Goal: Task Accomplishment & Management: Complete application form

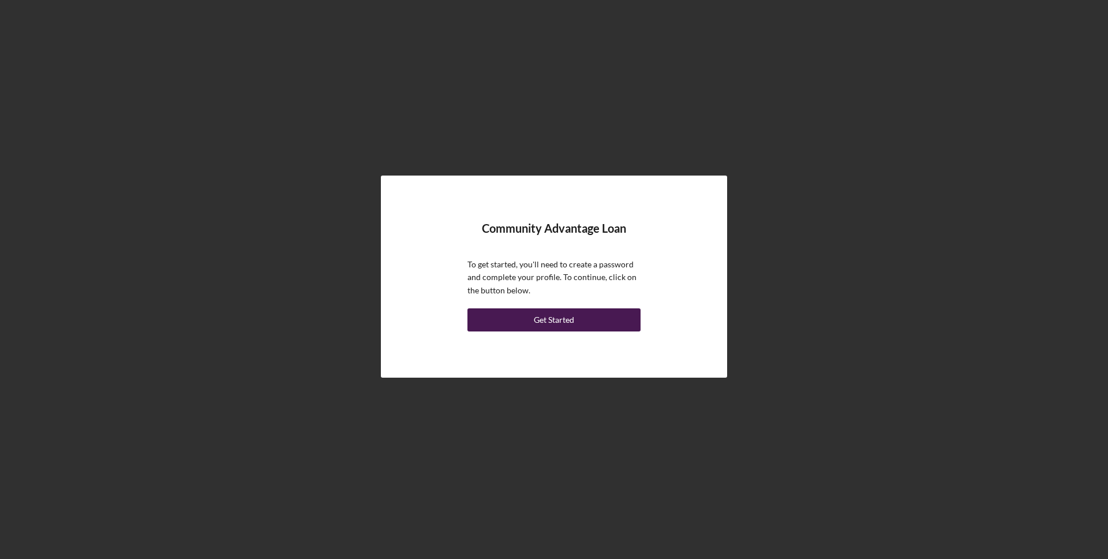
click at [528, 324] on button "Get Started" at bounding box center [554, 319] width 173 height 23
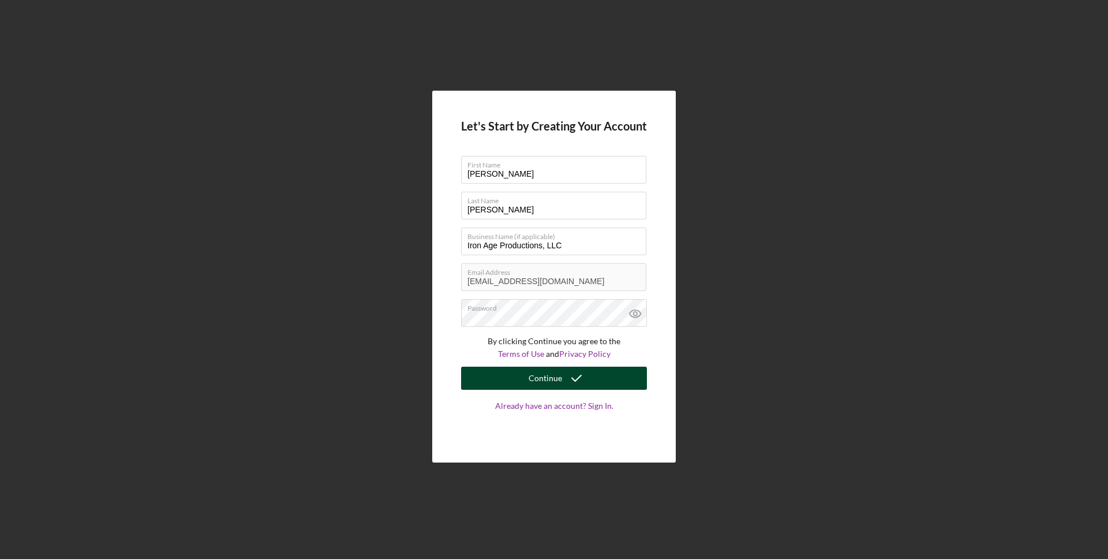
click at [551, 380] on div "Continue" at bounding box center [545, 378] width 33 height 23
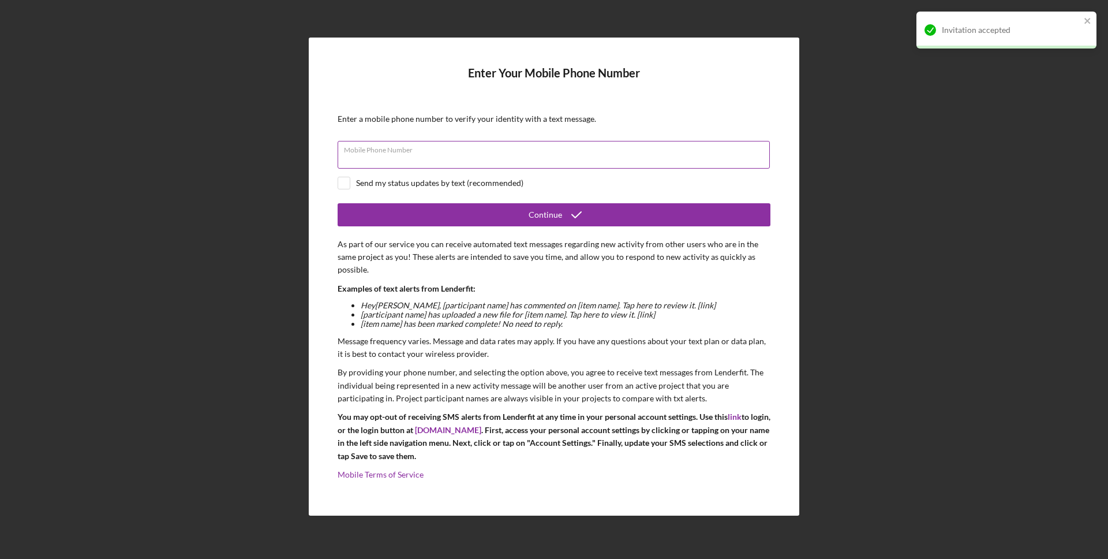
click at [486, 150] on div "Mobile Phone Number" at bounding box center [554, 155] width 433 height 29
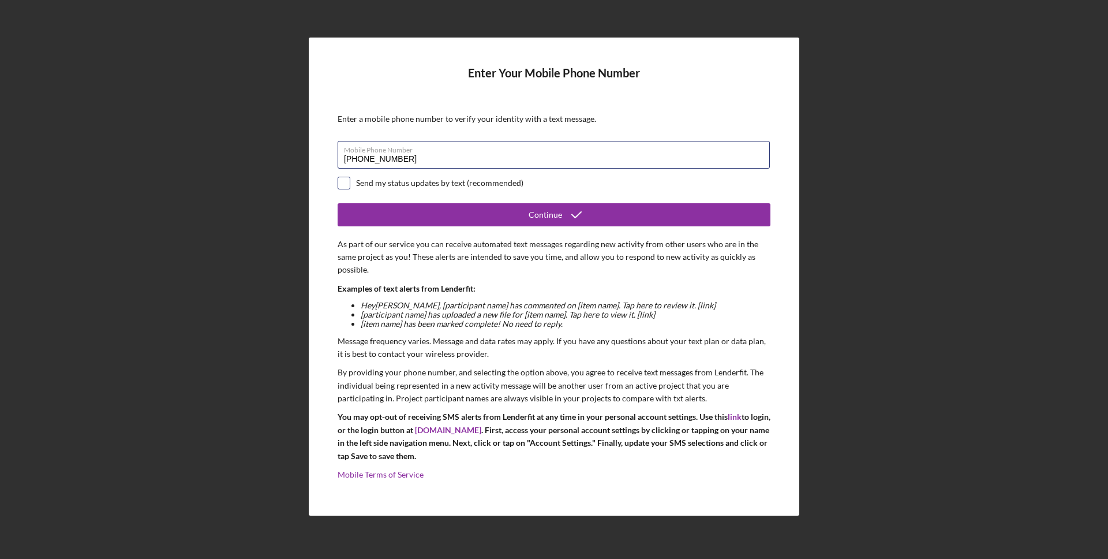
type input "[PHONE_NUMBER]"
click at [346, 182] on input "checkbox" at bounding box center [344, 183] width 12 height 12
checkbox input "true"
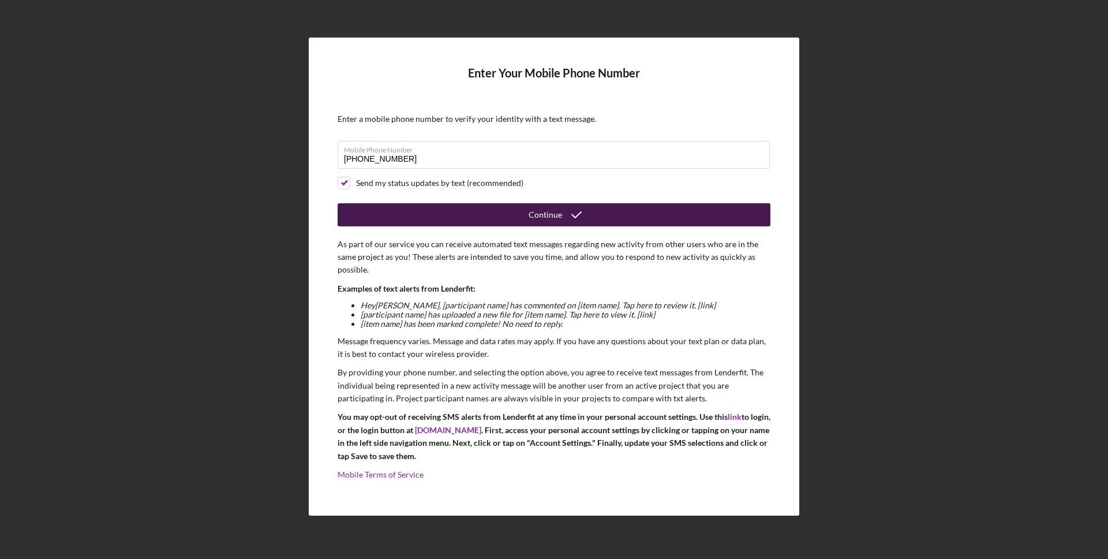
click at [394, 209] on button "Continue" at bounding box center [554, 214] width 433 height 23
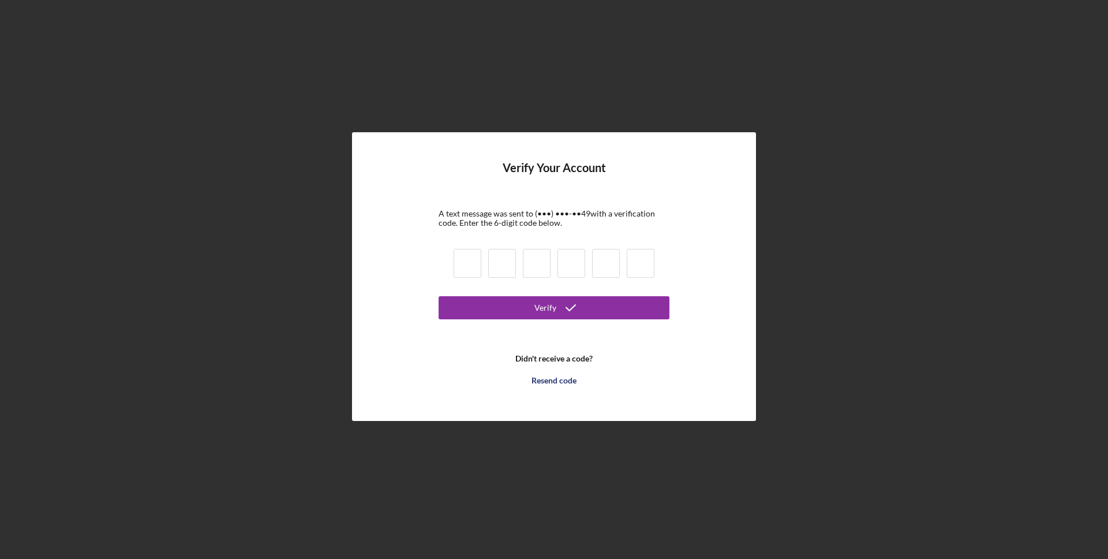
click at [458, 270] on input at bounding box center [468, 263] width 28 height 29
type input "5"
type input "8"
type input "7"
type input "9"
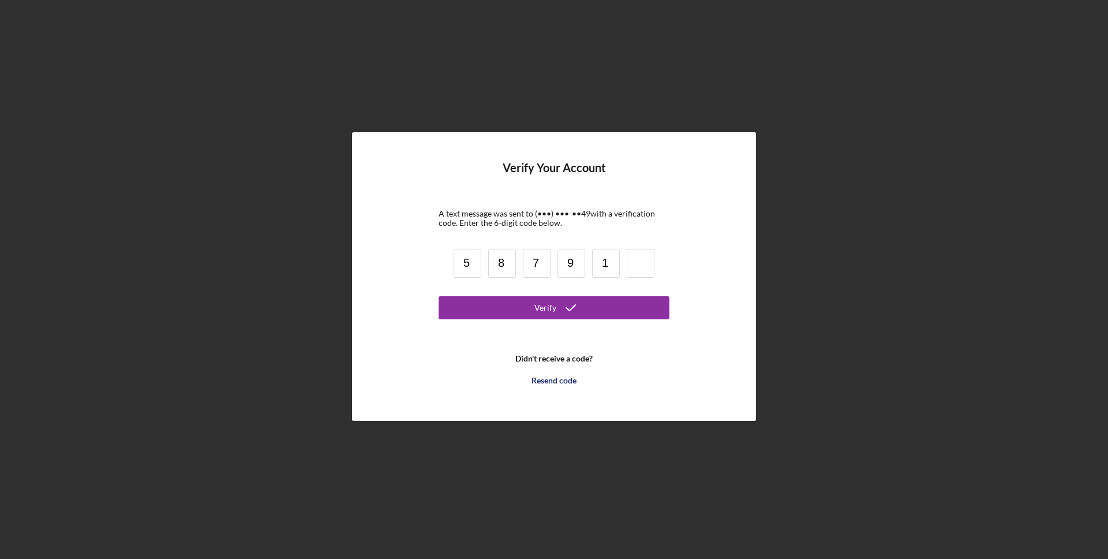
type input "1"
type input "9"
click at [581, 315] on icon "submit" at bounding box center [570, 307] width 29 height 29
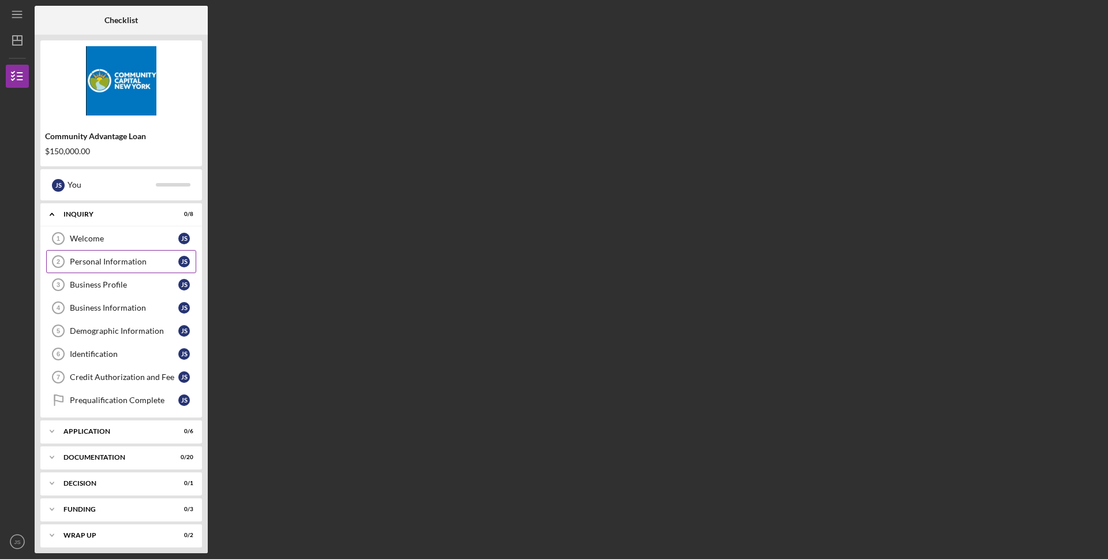
scroll to position [6, 0]
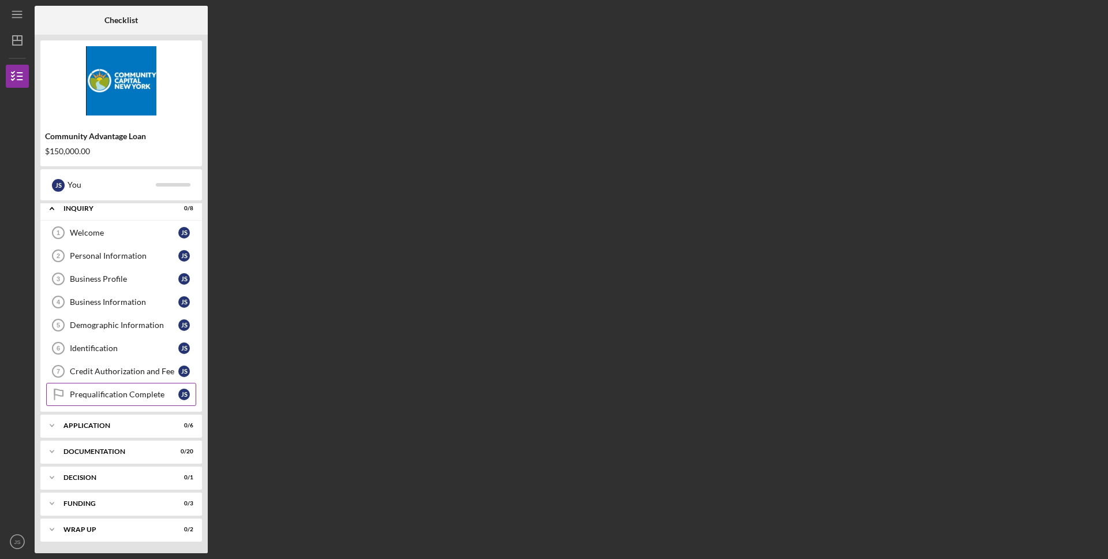
click at [91, 391] on div "Prequalification Complete" at bounding box center [124, 394] width 109 height 9
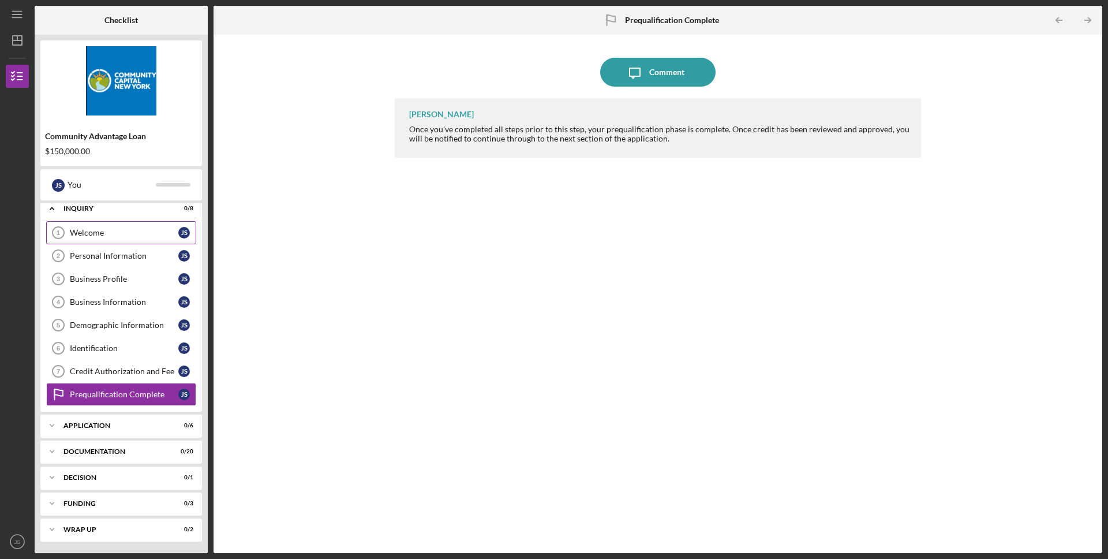
click at [138, 227] on link "Welcome 1 Welcome J S" at bounding box center [121, 232] width 150 height 23
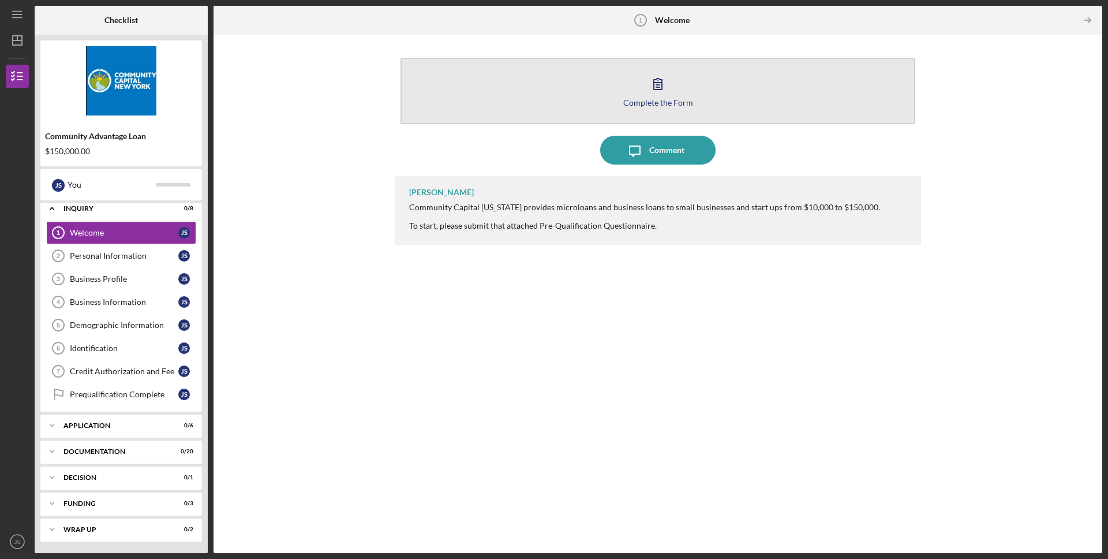
click at [687, 92] on button "Complete the Form Form" at bounding box center [658, 91] width 515 height 66
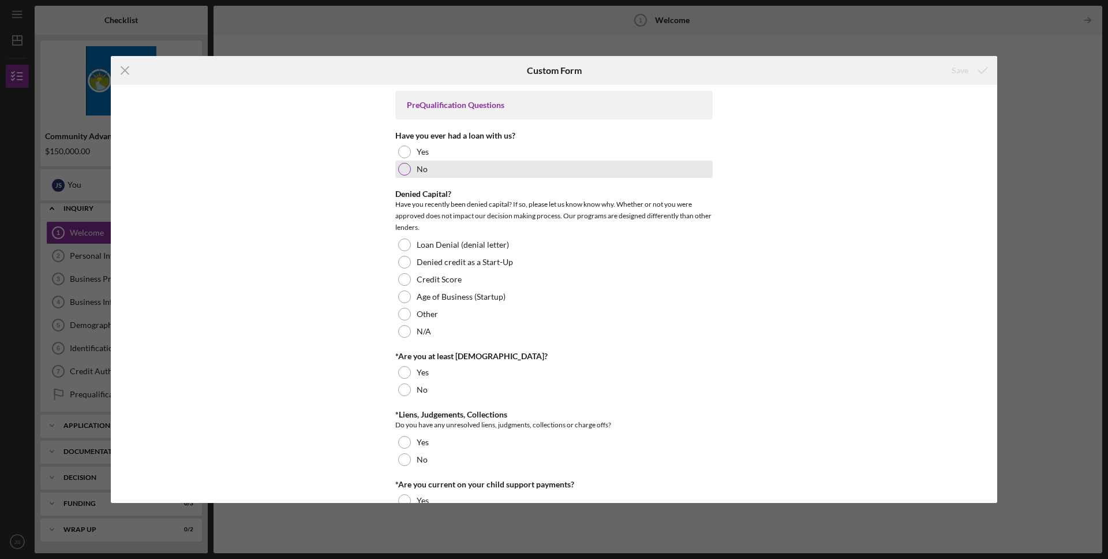
click at [408, 173] on div "No" at bounding box center [553, 168] width 317 height 17
click at [404, 331] on div at bounding box center [404, 331] width 13 height 13
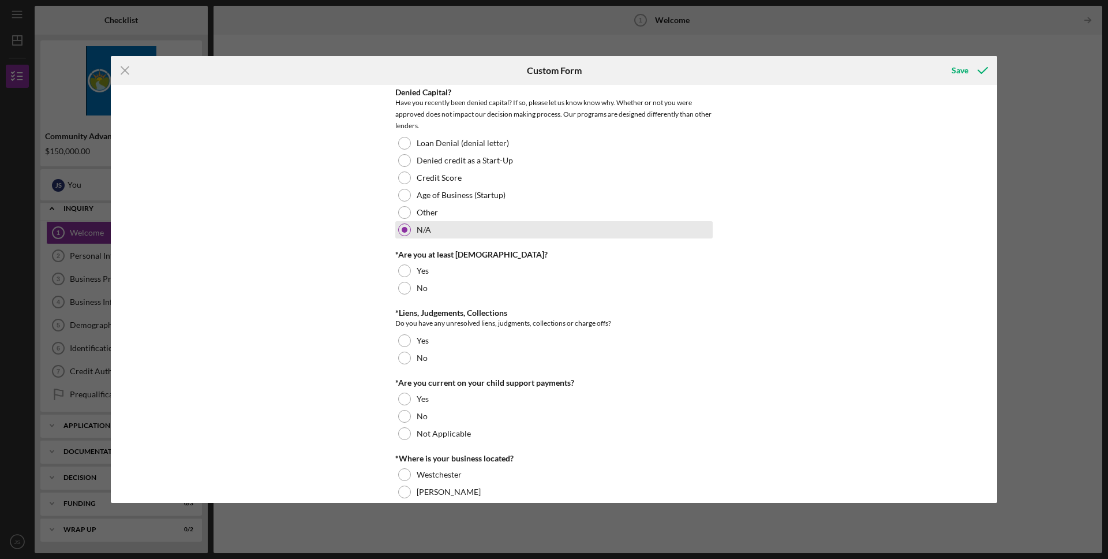
scroll to position [156, 0]
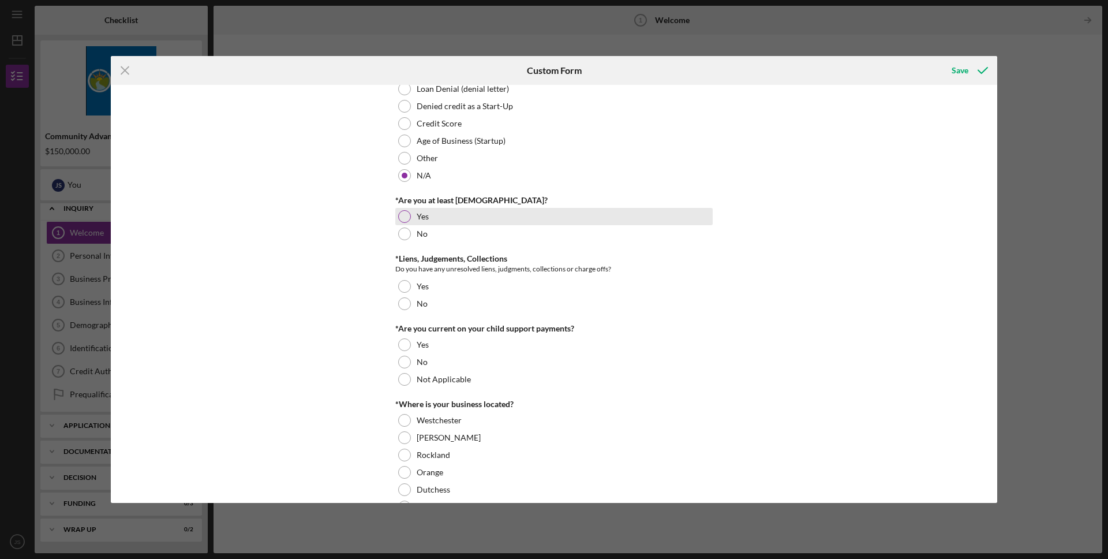
click at [399, 211] on div at bounding box center [404, 216] width 13 height 13
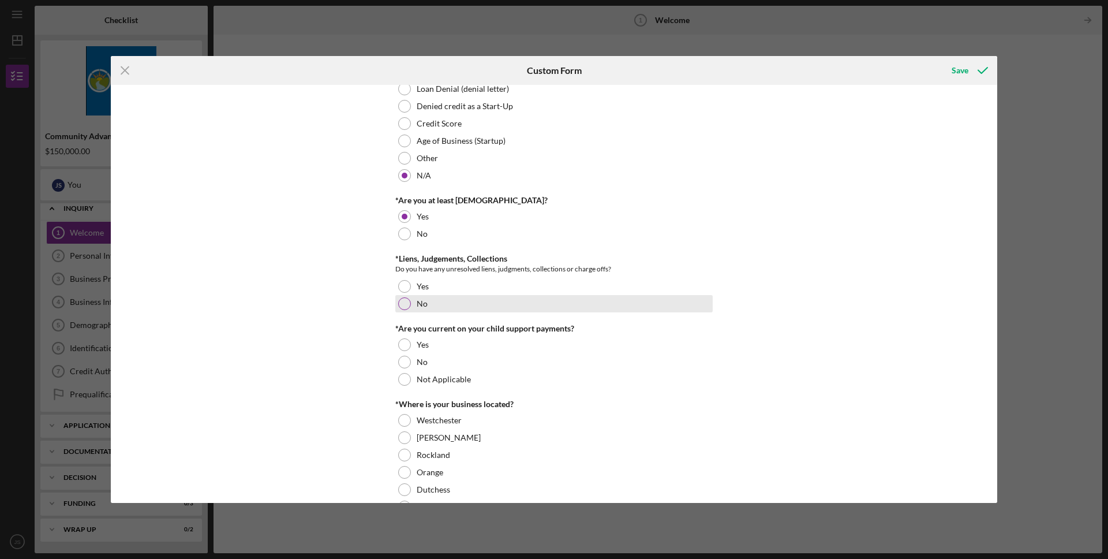
click at [406, 299] on div at bounding box center [404, 303] width 13 height 13
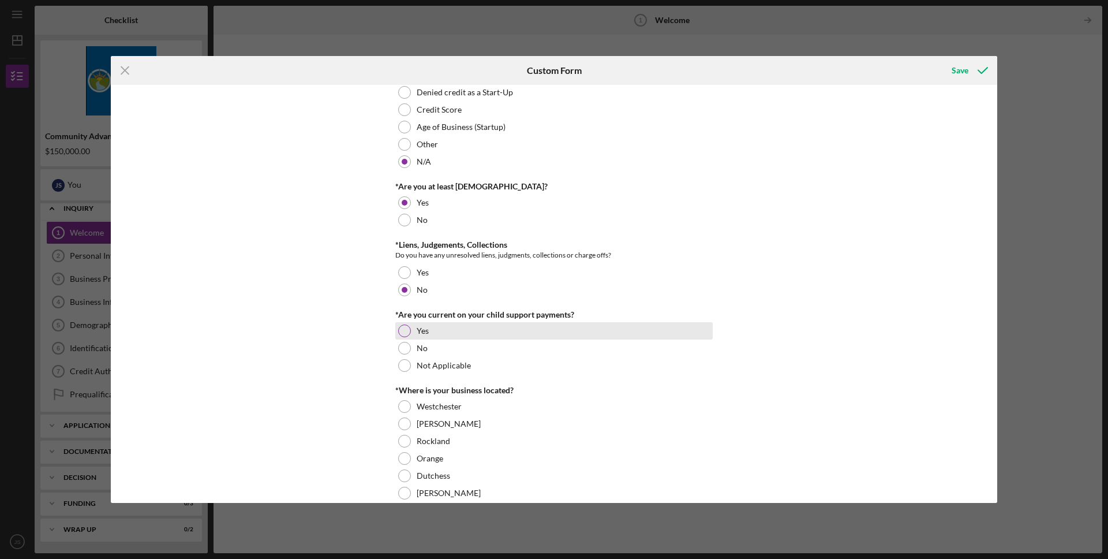
scroll to position [177, 0]
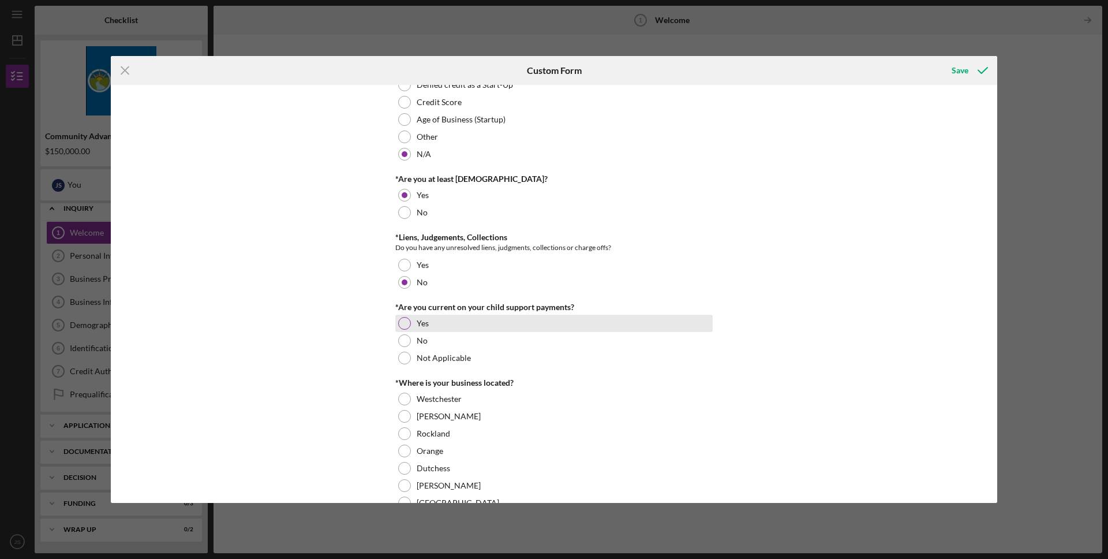
click at [399, 323] on div at bounding box center [404, 323] width 13 height 13
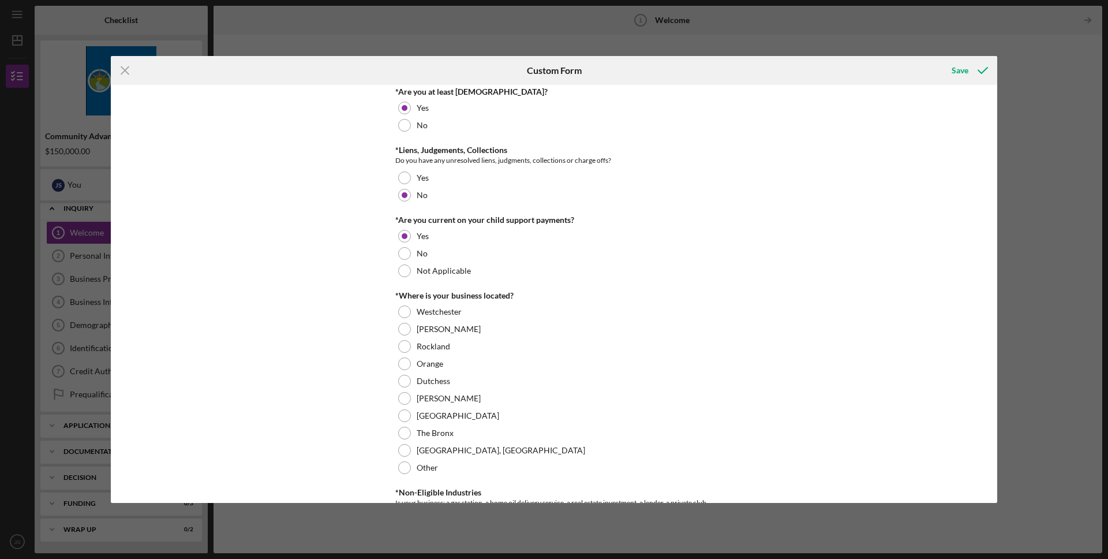
scroll to position [390, 0]
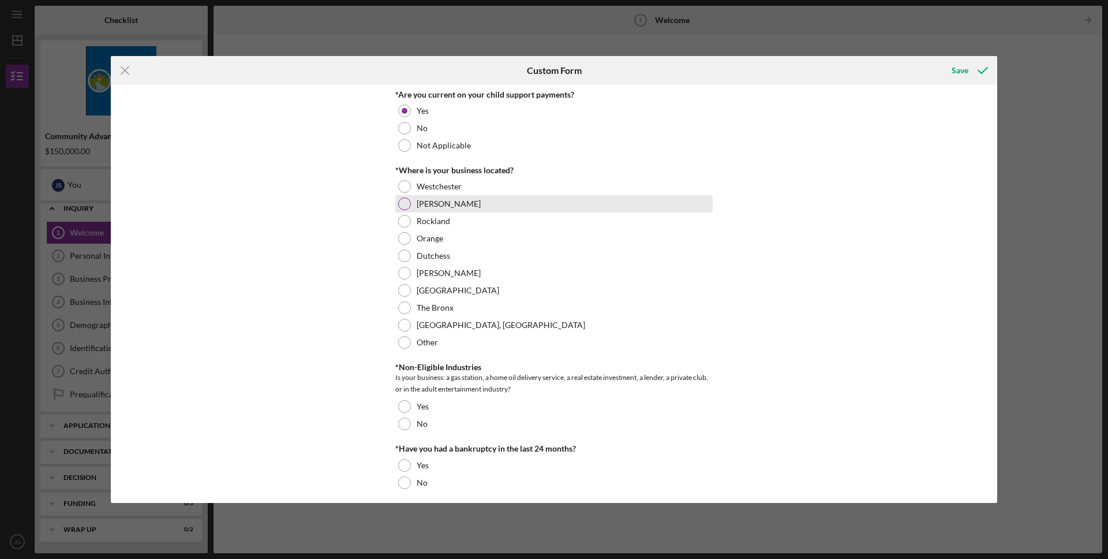
click at [408, 211] on div "[PERSON_NAME]" at bounding box center [553, 203] width 317 height 17
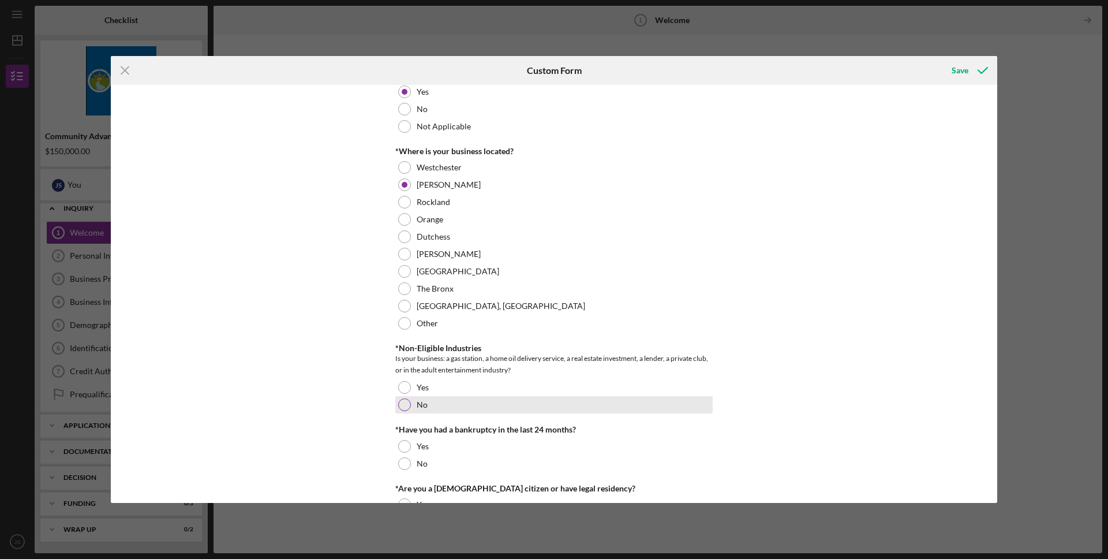
click at [424, 405] on label "No" at bounding box center [422, 404] width 11 height 9
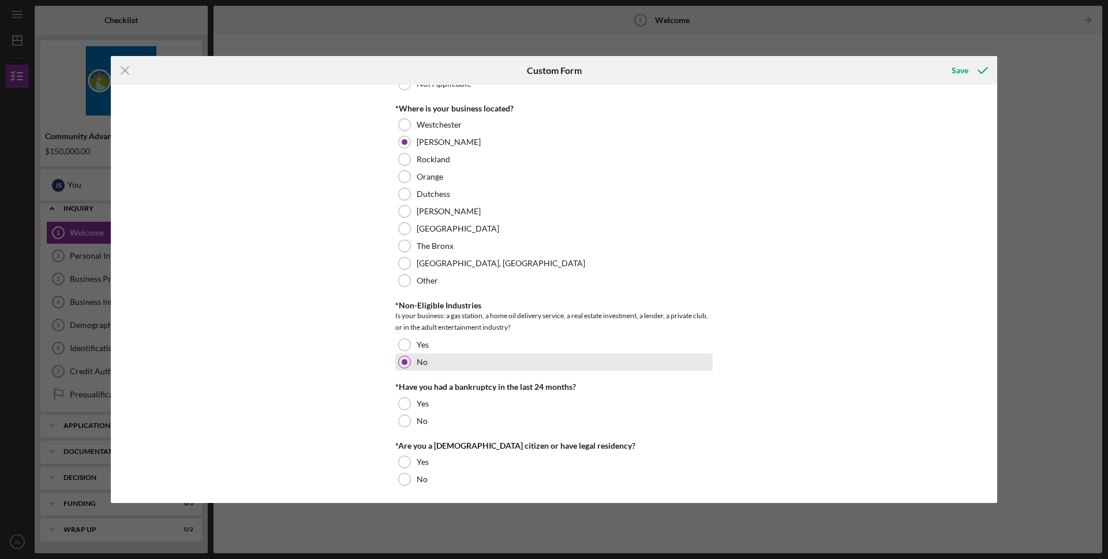
scroll to position [454, 0]
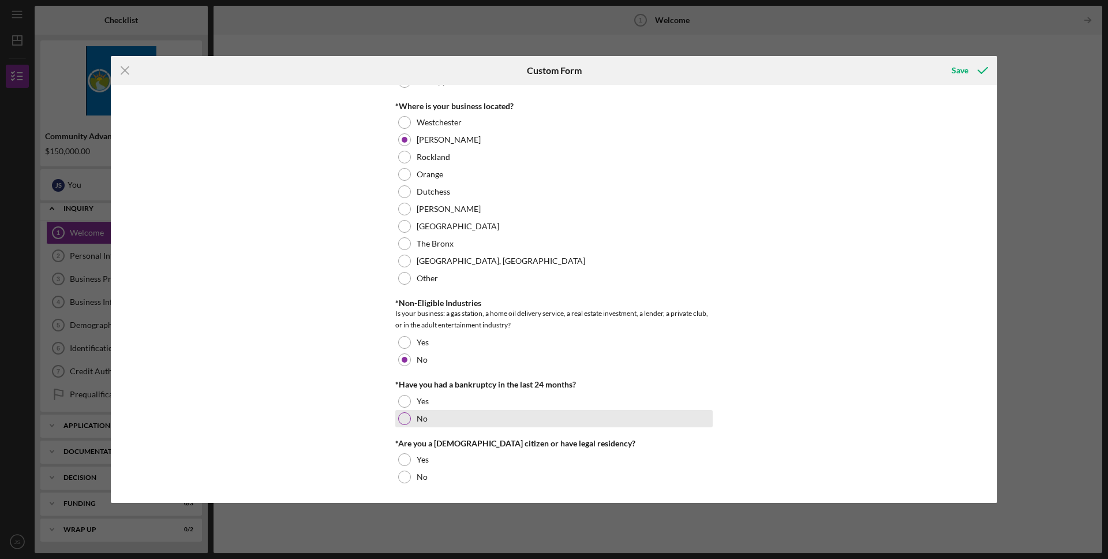
click at [423, 414] on label "No" at bounding box center [422, 418] width 11 height 9
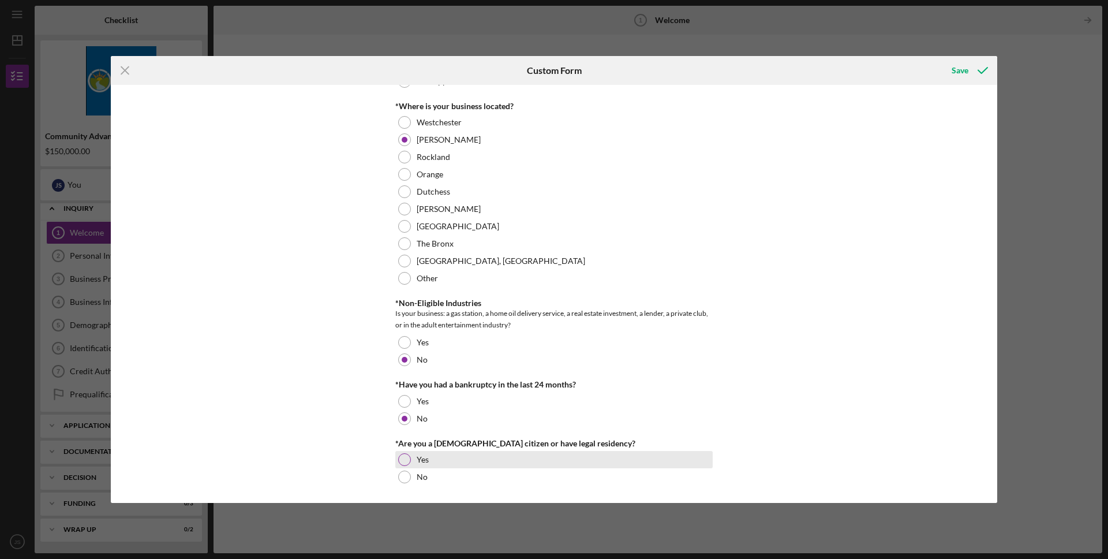
click at [424, 465] on div "Yes" at bounding box center [553, 459] width 317 height 17
click at [958, 78] on div "Save" at bounding box center [960, 70] width 17 height 23
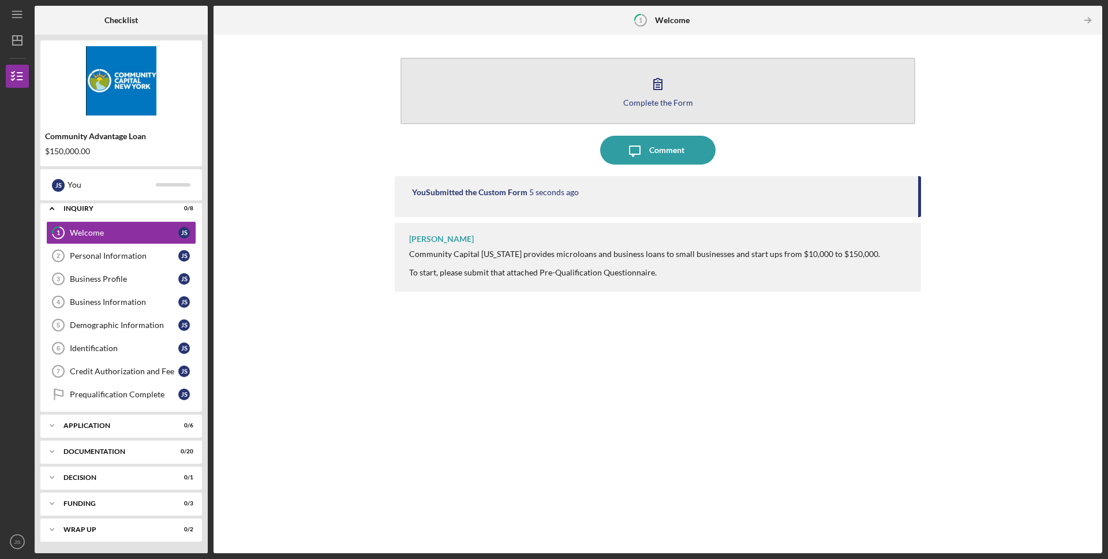
click at [679, 86] on button "Complete the Form Form" at bounding box center [658, 91] width 515 height 66
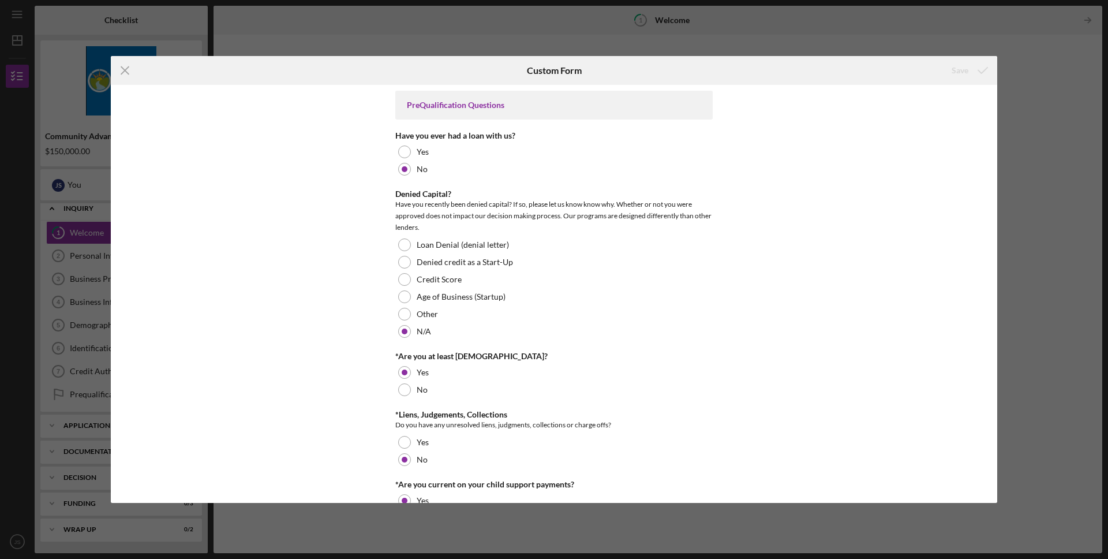
scroll to position [454, 0]
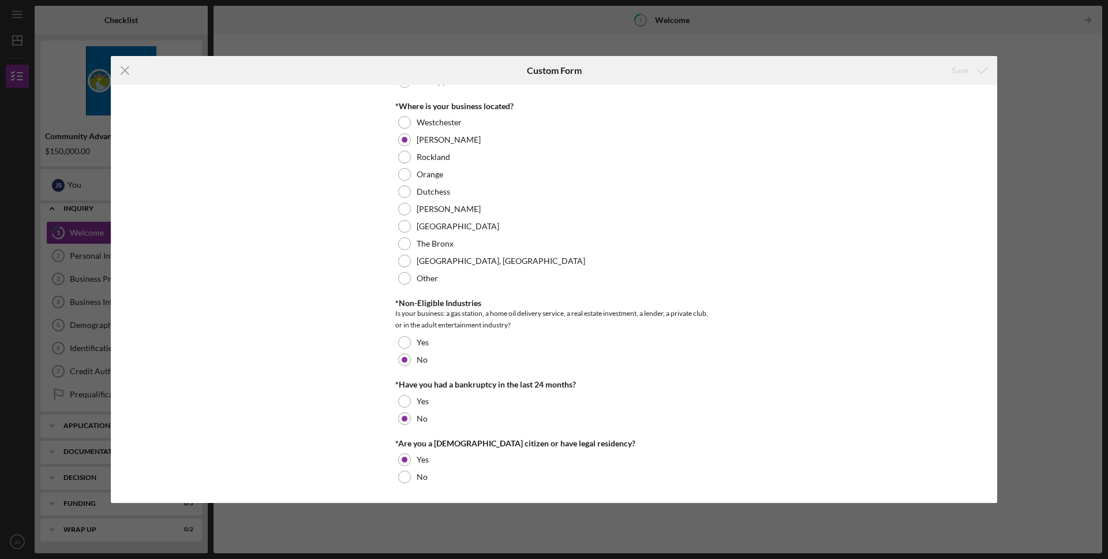
click at [1065, 160] on div "Icon/Menu Close Custom Form Save PreQualification Questions Have you ever had a…" at bounding box center [554, 279] width 1108 height 559
click at [122, 68] on line at bounding box center [125, 70] width 8 height 8
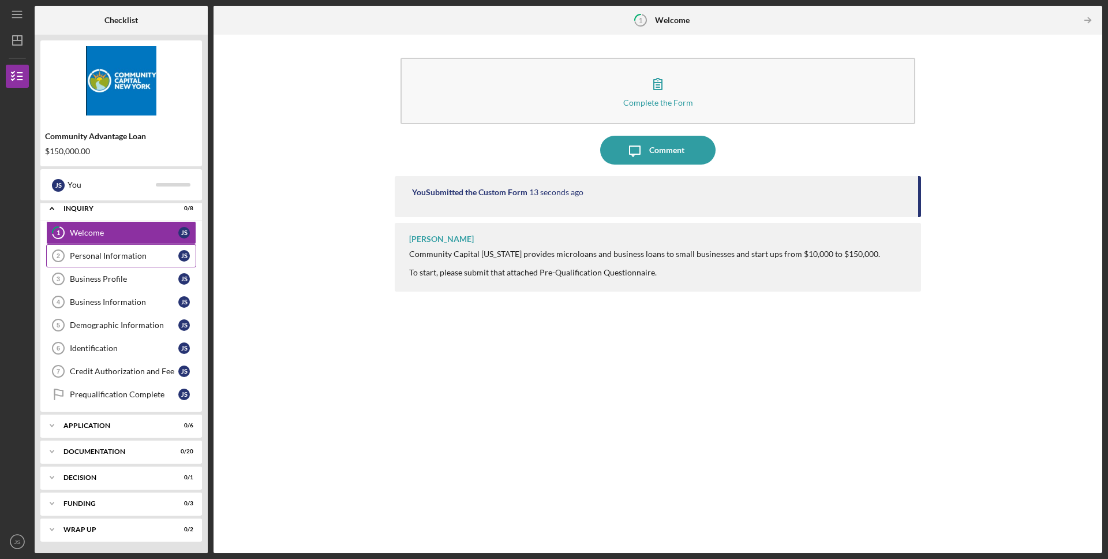
click at [129, 247] on link "Personal Information 2 Personal Information J S" at bounding box center [121, 255] width 150 height 23
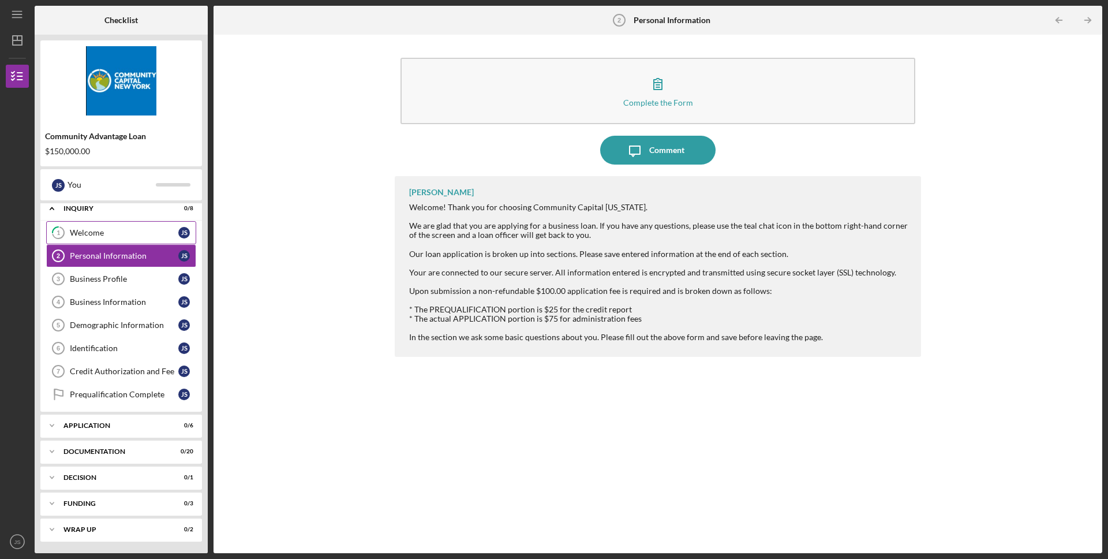
click at [132, 225] on link "1 Welcome J S" at bounding box center [121, 232] width 150 height 23
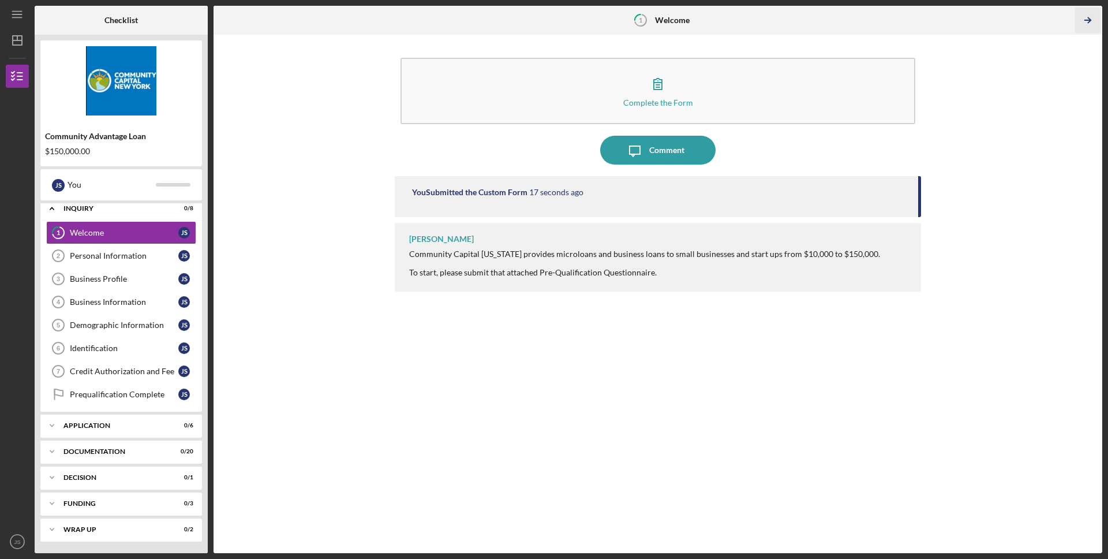
click at [1085, 16] on icon "Icon/Table Pagination Arrow" at bounding box center [1088, 21] width 26 height 26
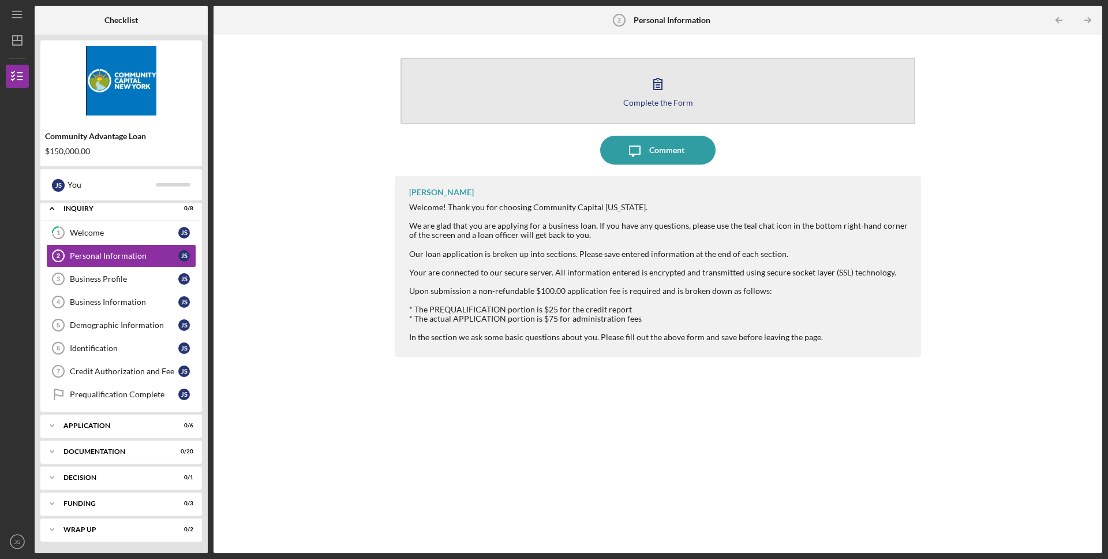
click at [659, 92] on icon "button" at bounding box center [658, 83] width 29 height 29
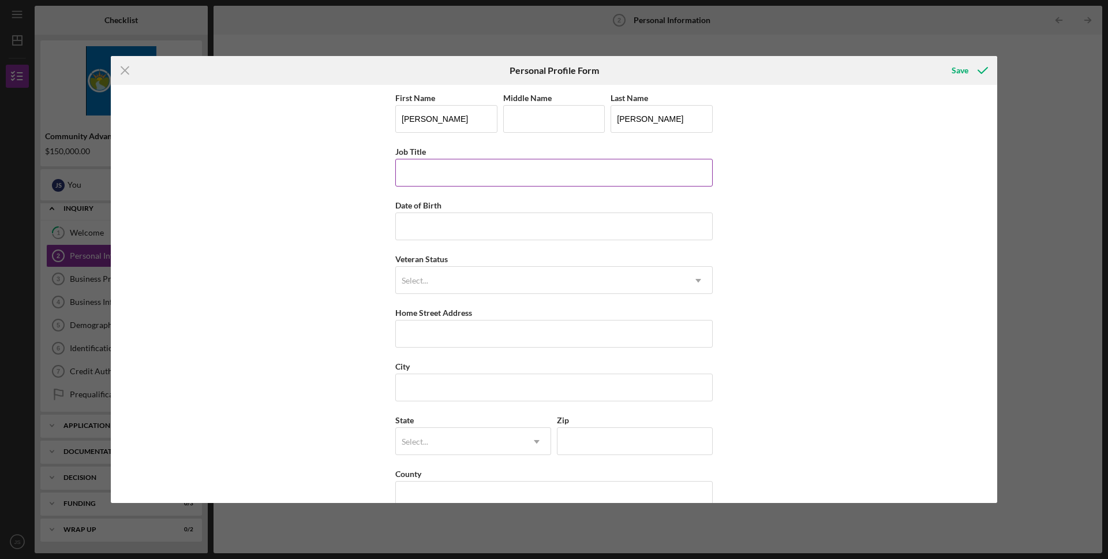
click at [476, 179] on input "Job Title" at bounding box center [553, 173] width 317 height 28
type input "Publisher"
click at [458, 235] on input "Date of Birth" at bounding box center [553, 226] width 317 height 28
type input "[DATE]"
click at [465, 272] on div "Select..." at bounding box center [540, 280] width 289 height 27
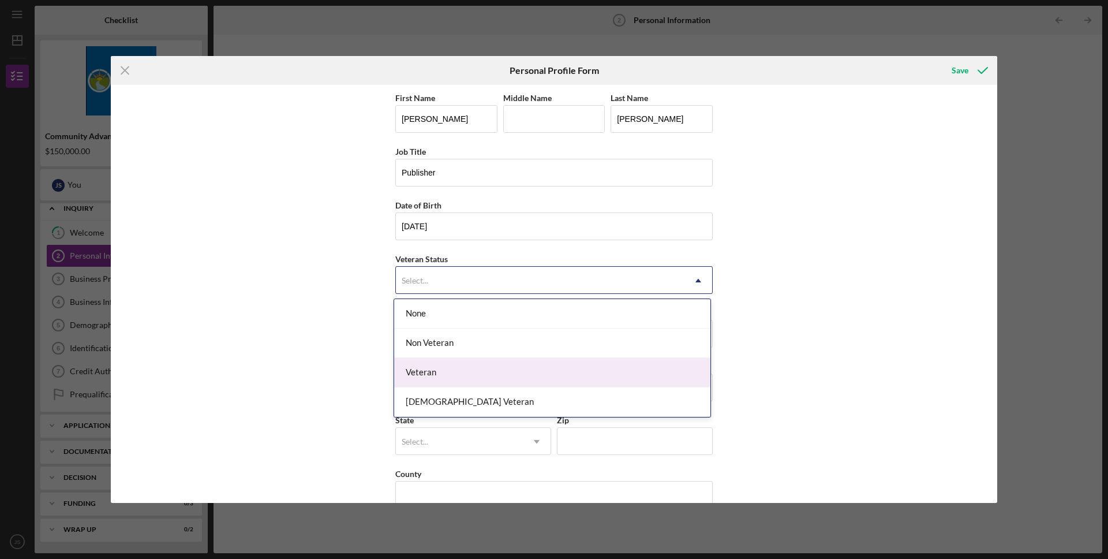
click at [465, 373] on div "Veteran" at bounding box center [552, 372] width 316 height 29
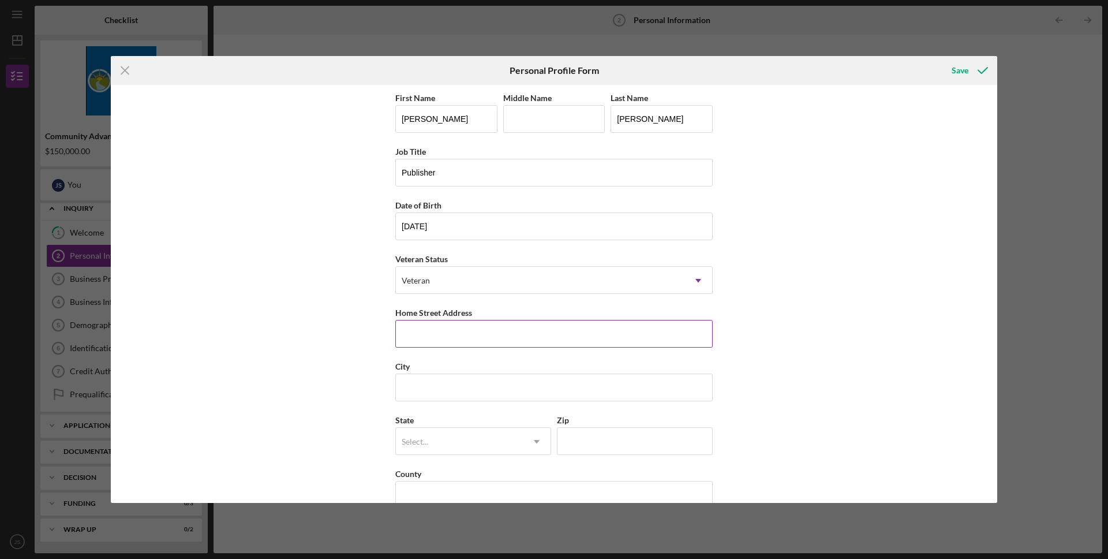
click at [463, 347] on input "Home Street Address" at bounding box center [553, 334] width 317 height 28
type input "[STREET_ADDRESS]"
type input "Cold Spring"
type input "NY"
type input "10516"
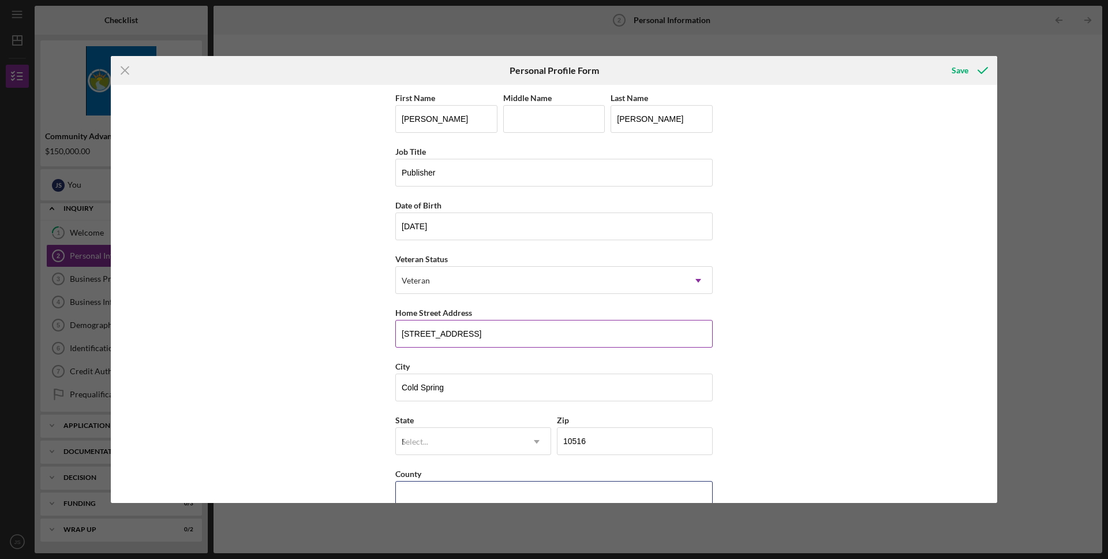
type input "[GEOGRAPHIC_DATA]"
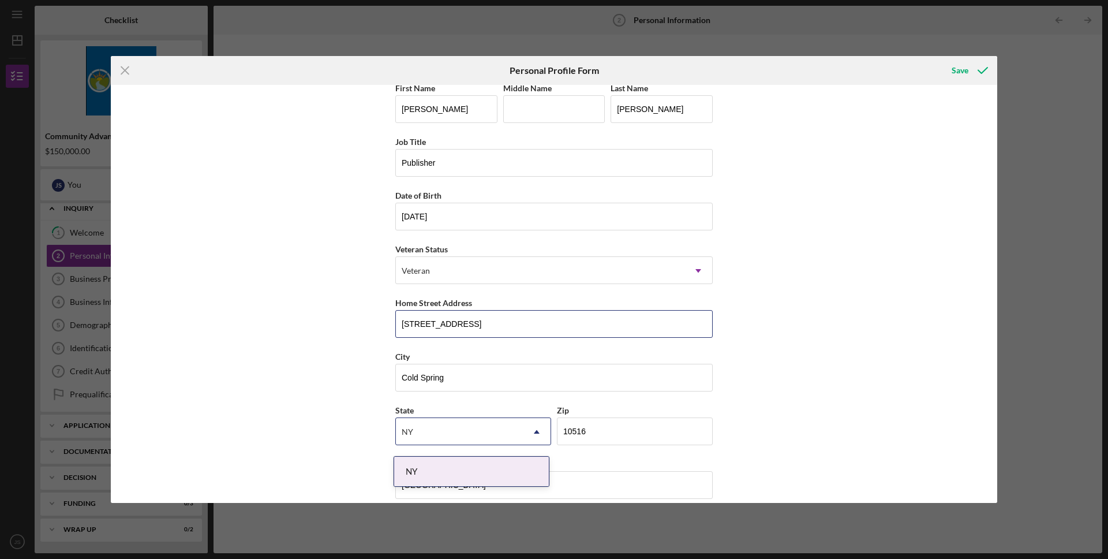
scroll to position [23, 0]
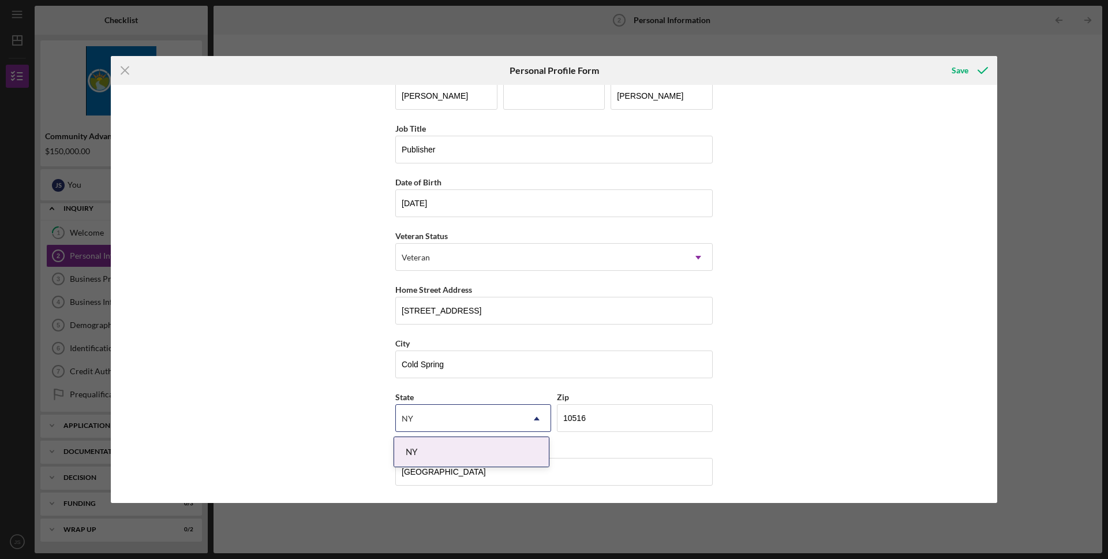
click at [358, 396] on div "First Name [PERSON_NAME] Middle Name Last Name [PERSON_NAME] Job Title Publishe…" at bounding box center [554, 294] width 887 height 418
click at [799, 438] on div "First Name [PERSON_NAME] Middle Name Last Name [PERSON_NAME] Job Title Publishe…" at bounding box center [554, 294] width 887 height 418
click at [969, 73] on icon "submit" at bounding box center [983, 70] width 29 height 29
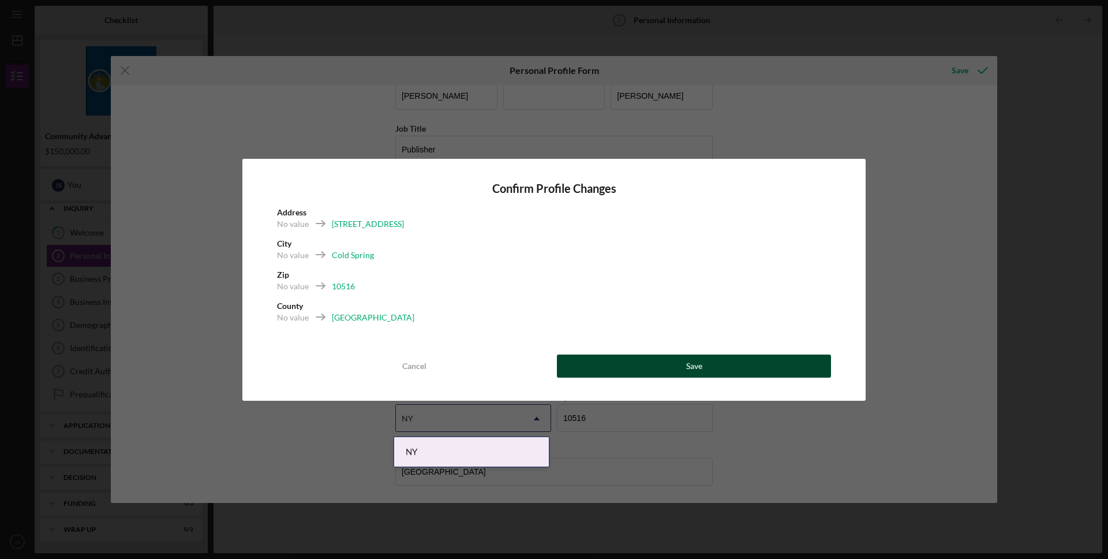
click at [617, 365] on button "Save" at bounding box center [694, 365] width 274 height 23
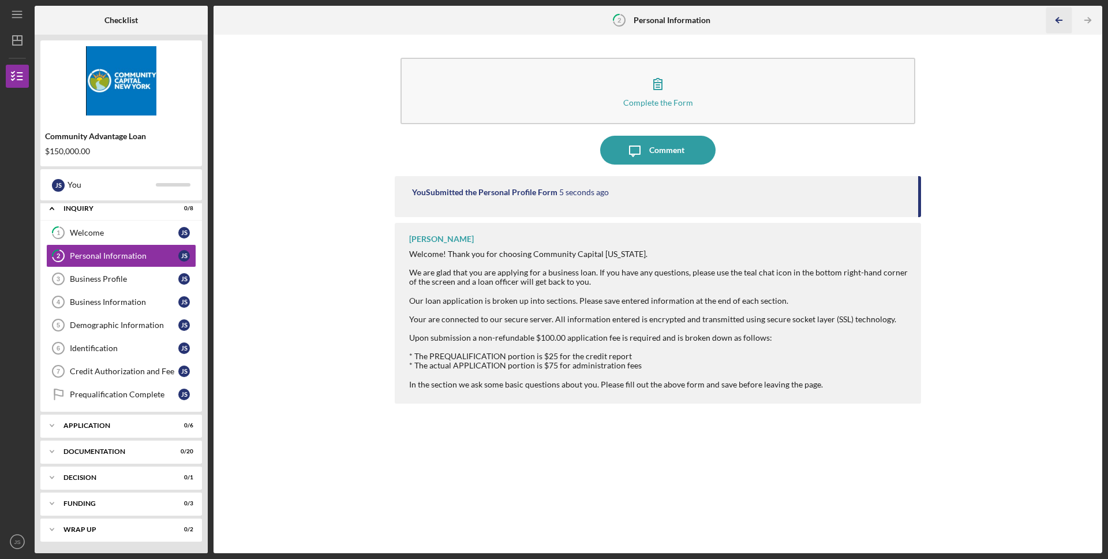
click at [1052, 19] on icon "Icon/Table Pagination Arrow" at bounding box center [1059, 21] width 26 height 26
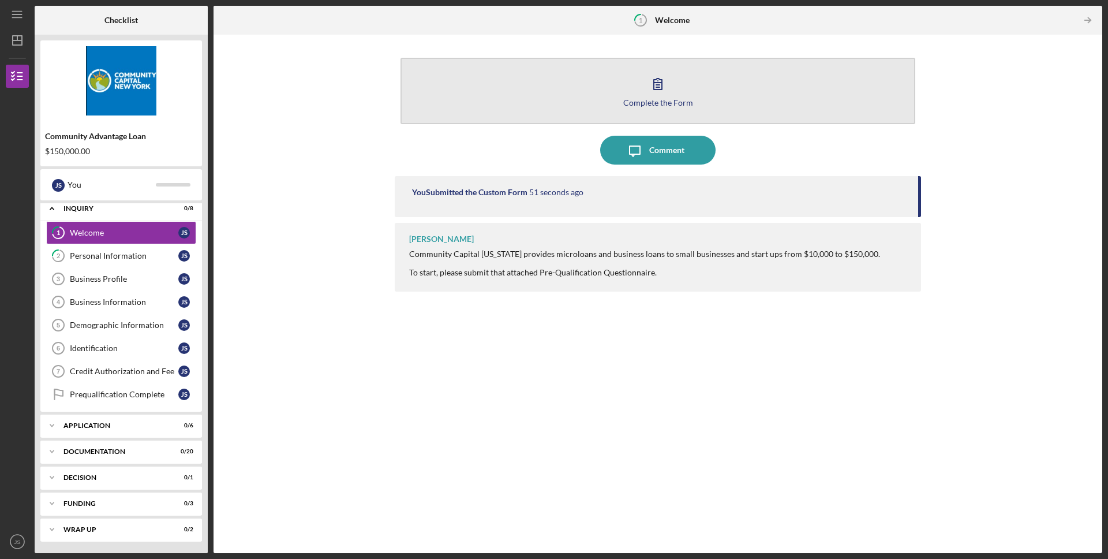
click at [644, 104] on div "Complete the Form" at bounding box center [658, 102] width 70 height 9
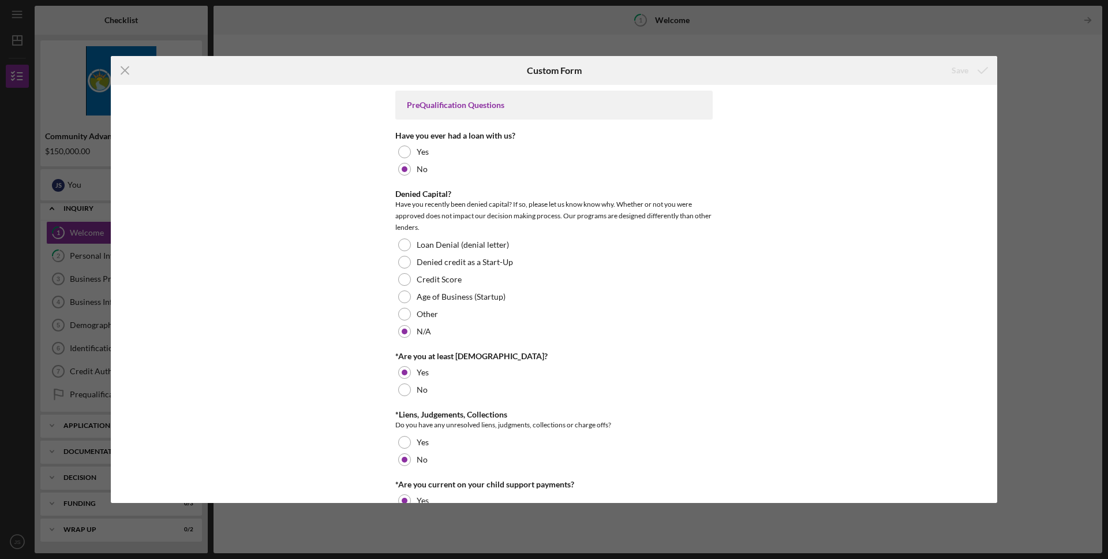
click at [1054, 72] on div "Icon/Menu Close Custom Form Save PreQualification Questions Have you ever had a…" at bounding box center [554, 279] width 1108 height 559
click at [126, 70] on line at bounding box center [125, 70] width 8 height 8
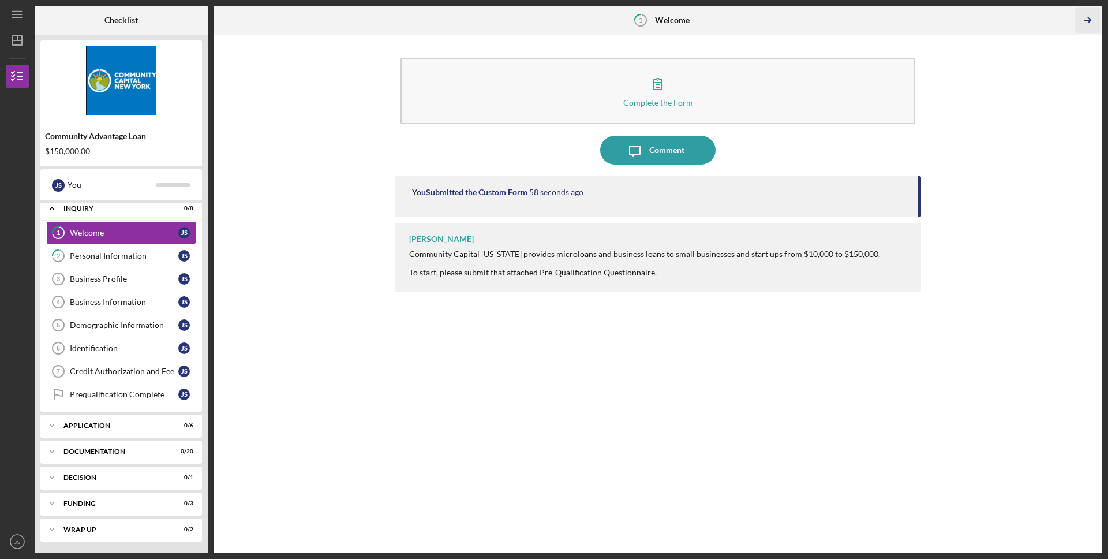
click at [1093, 18] on icon "Icon/Table Pagination Arrow" at bounding box center [1088, 21] width 26 height 26
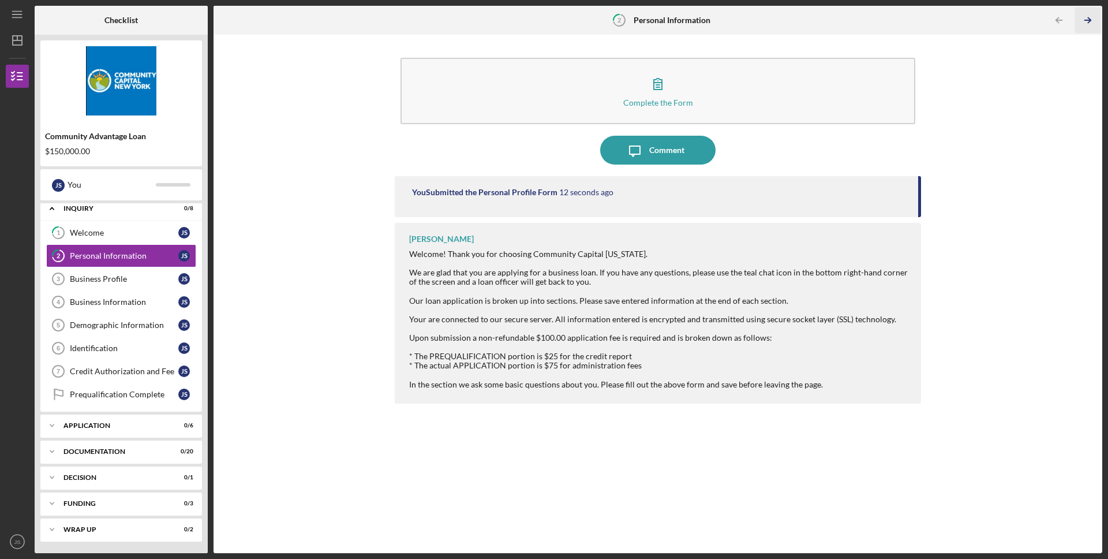
click at [1093, 18] on icon "Icon/Table Pagination Arrow" at bounding box center [1088, 21] width 26 height 26
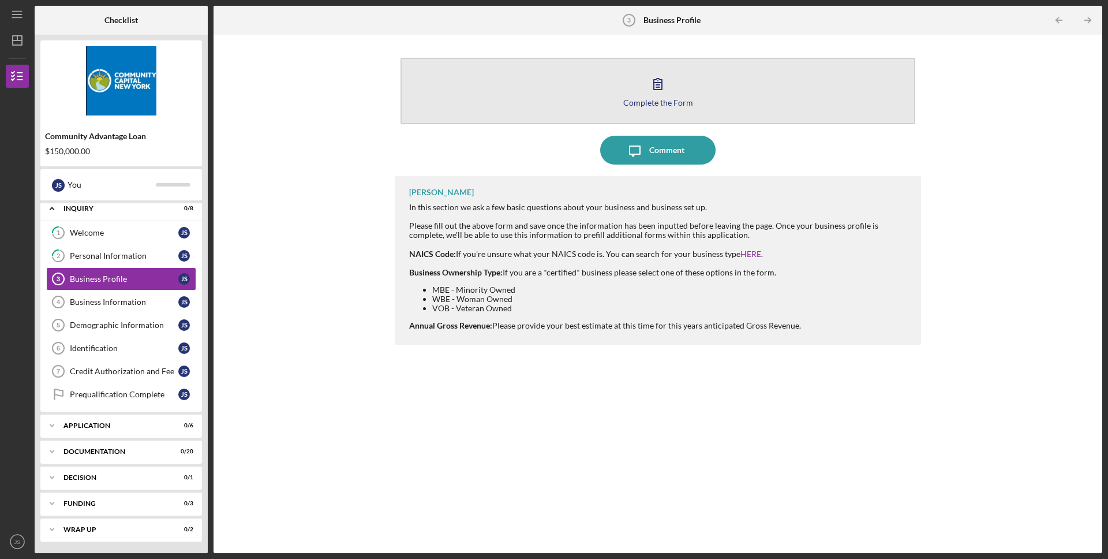
click at [675, 80] on button "Complete the Form Form" at bounding box center [658, 91] width 515 height 66
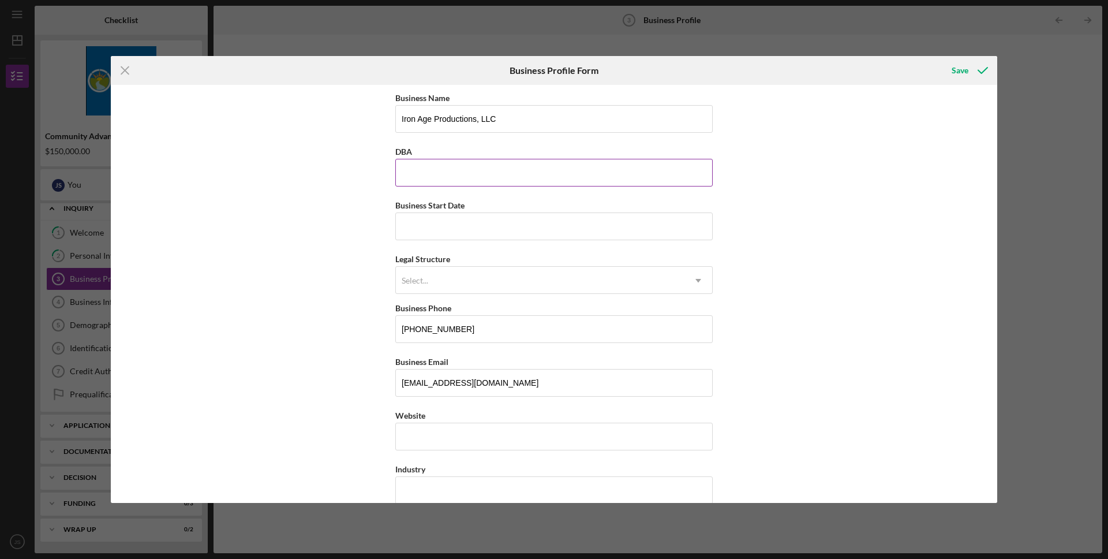
click at [502, 171] on input "DBA" at bounding box center [553, 173] width 317 height 28
type input "Iron Age Comics"
type input "[DATE]"
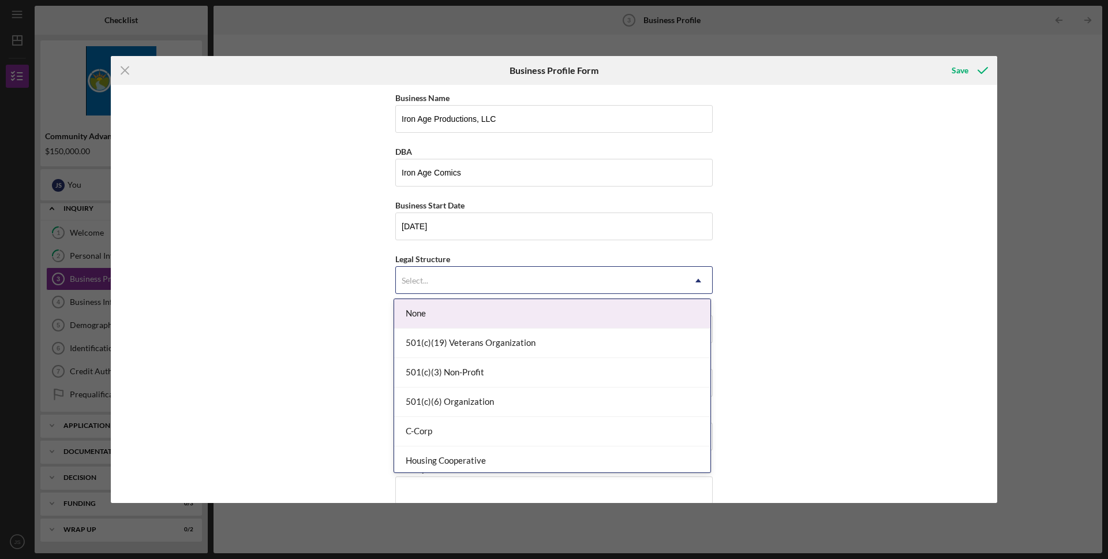
click at [470, 268] on div "Select..." at bounding box center [540, 280] width 289 height 27
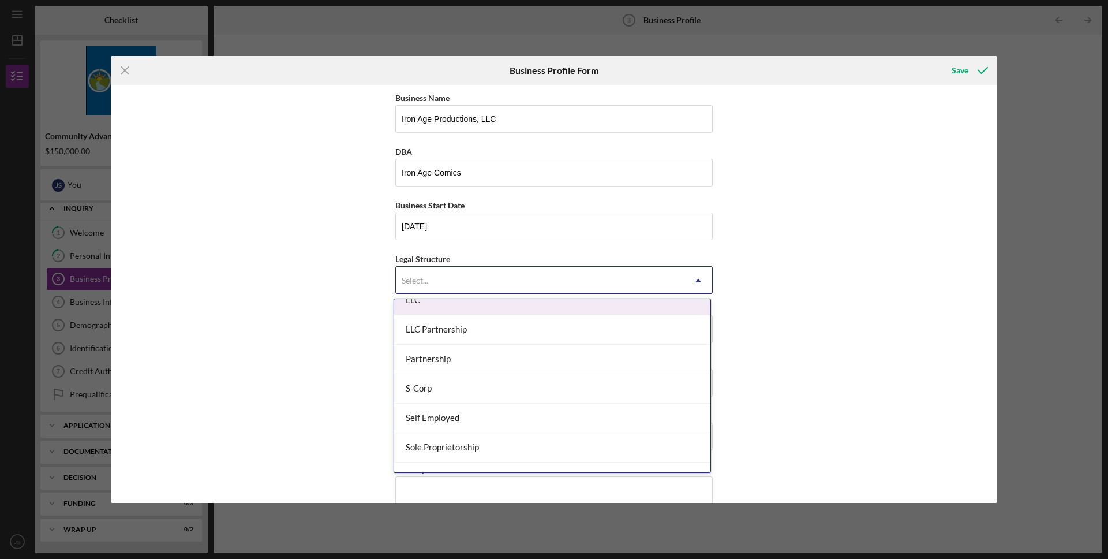
click at [471, 302] on div "LLC" at bounding box center [552, 300] width 316 height 29
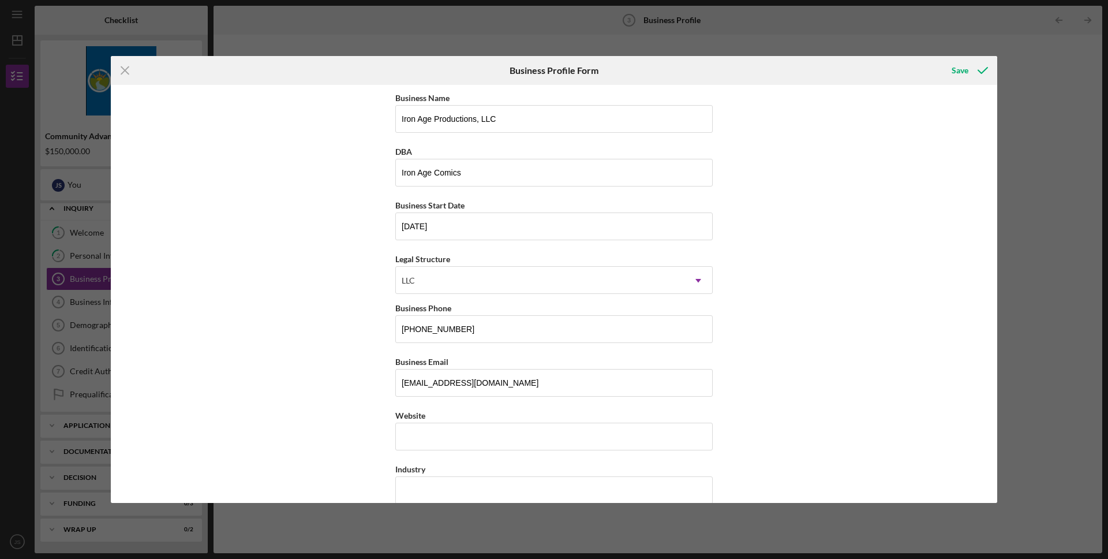
click at [285, 318] on div "Business Name Iron Age Productions, LLC DBA Iron Age Comics Business Start Date…" at bounding box center [554, 294] width 887 height 418
click at [524, 432] on input "Website" at bounding box center [553, 437] width 317 height 28
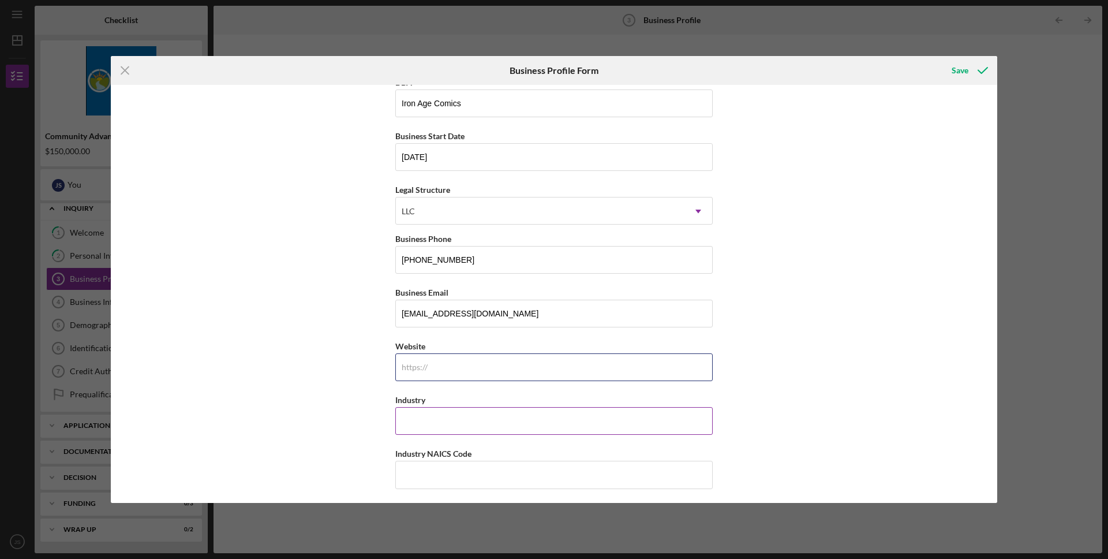
scroll to position [79, 0]
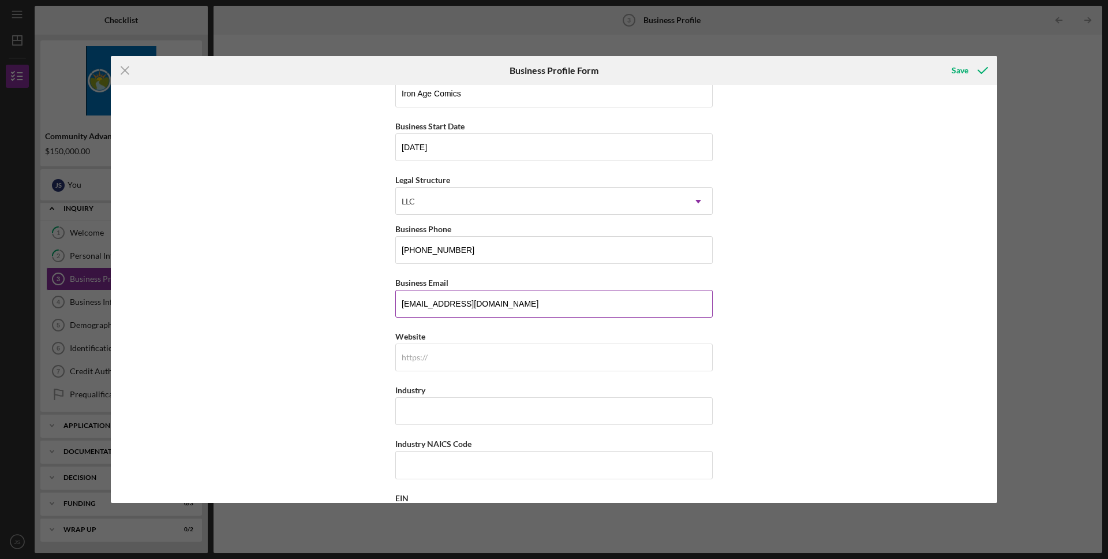
click at [580, 312] on input "[EMAIL_ADDRESS][DOMAIN_NAME]" at bounding box center [553, 304] width 317 height 28
click at [504, 305] on input "[EMAIL_ADDRESS][DOMAIN_NAME]" at bounding box center [553, 304] width 317 height 28
click at [440, 344] on input "Website" at bounding box center [553, 357] width 317 height 28
type input "[DOMAIN_NAME]"
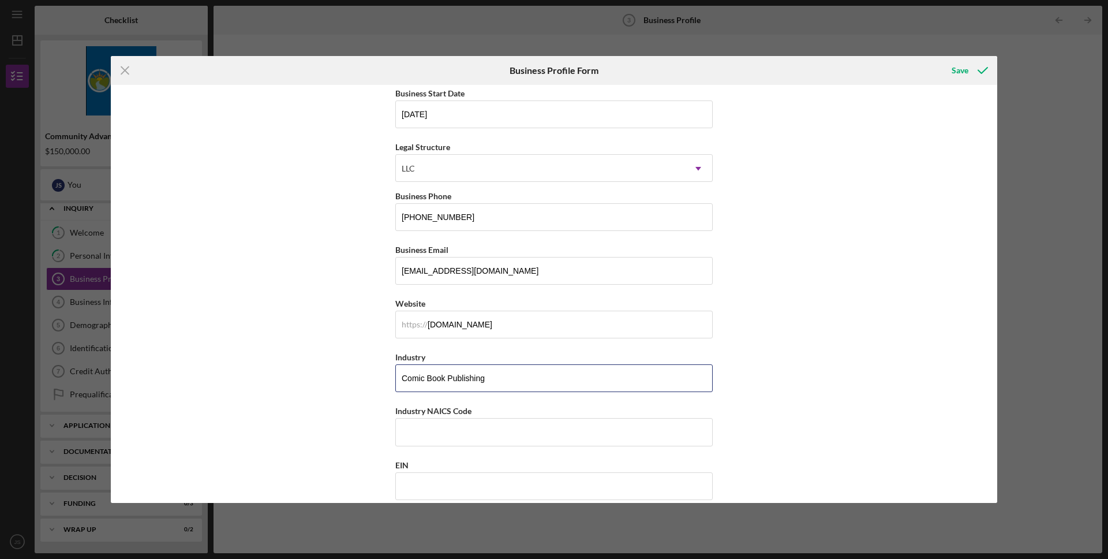
scroll to position [173, 0]
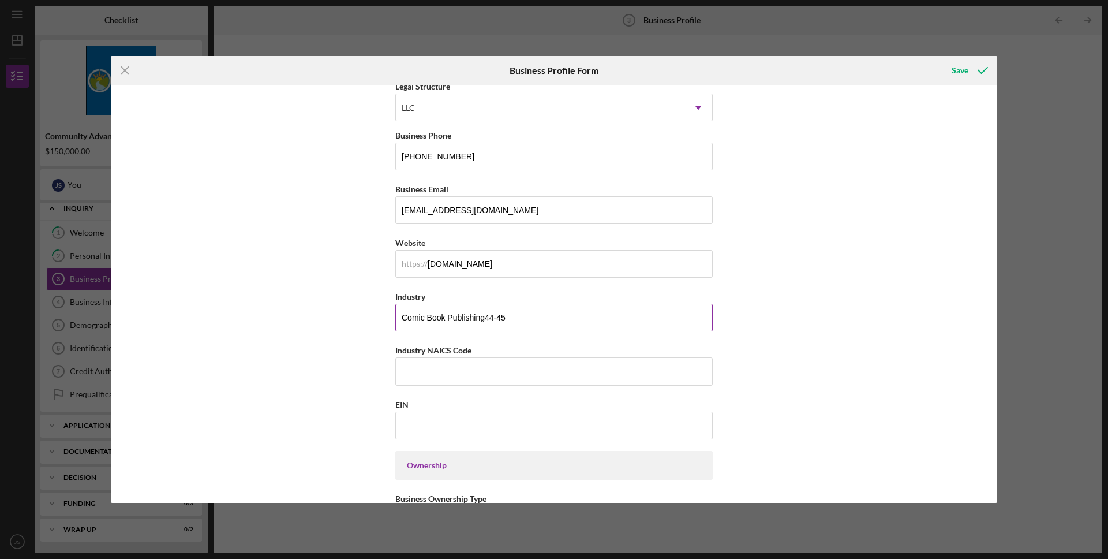
drag, startPoint x: 518, startPoint y: 325, endPoint x: 485, endPoint y: 319, distance: 33.5
click at [485, 319] on input "Comic Book Publishing44-45" at bounding box center [553, 318] width 317 height 28
type input "Comic Book Publishing"
click at [513, 367] on input "Industry NAICS Code" at bounding box center [553, 371] width 317 height 28
paste input "4445"
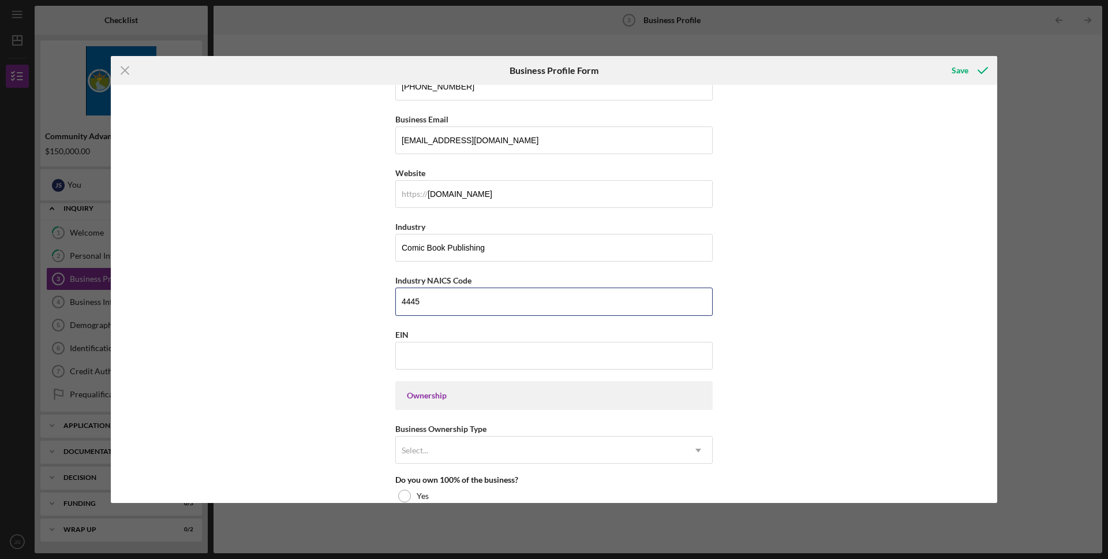
scroll to position [244, 0]
type input "4445"
click at [435, 363] on input "EIN" at bounding box center [553, 354] width 317 height 28
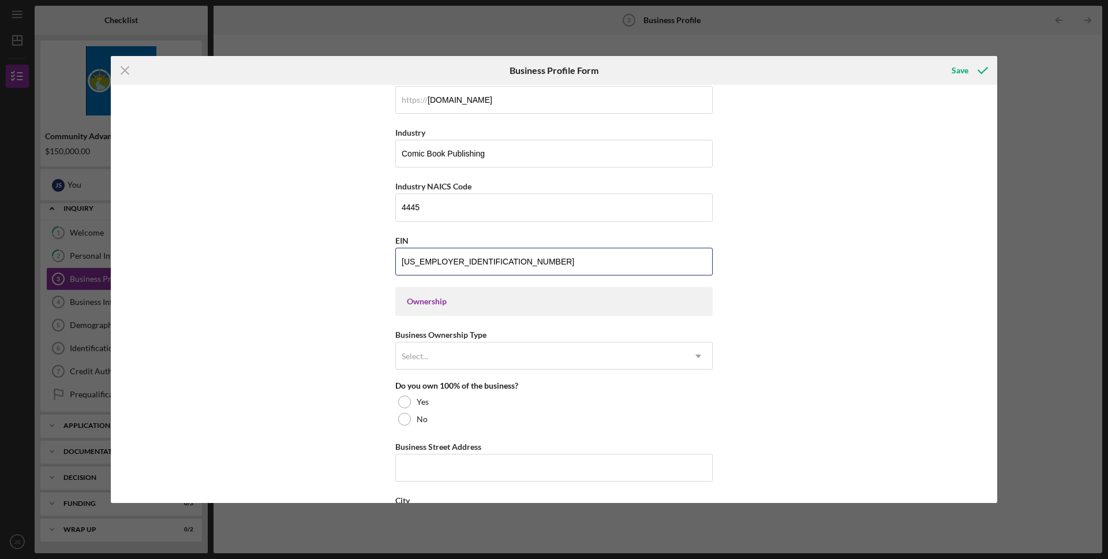
scroll to position [339, 0]
type input "[US_EMPLOYER_IDENTIFICATION_NUMBER]"
click at [450, 341] on div "Select..." at bounding box center [540, 354] width 289 height 27
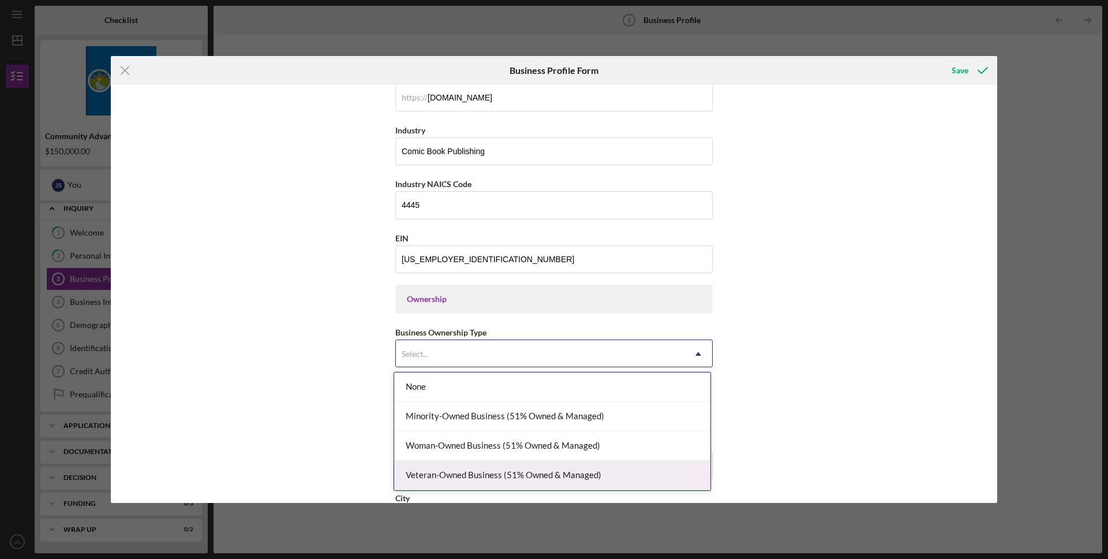
click at [487, 480] on div "Veteran-Owned Business (51% Owned & Managed)" at bounding box center [552, 475] width 316 height 29
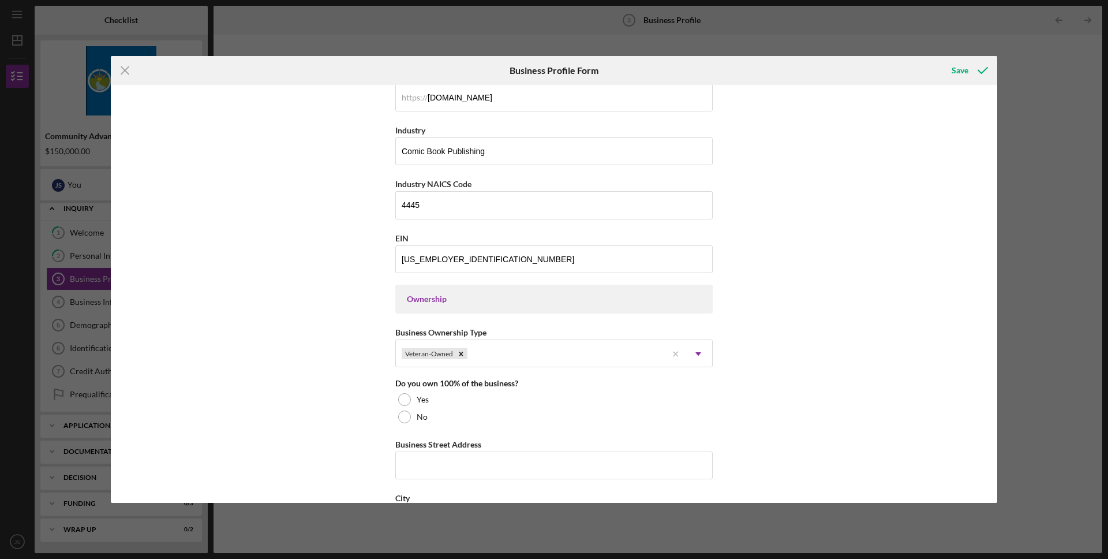
click at [353, 450] on div "Business Name Iron Age Productions, LLC DBA Iron Age Comics Business Start Date…" at bounding box center [554, 294] width 887 height 418
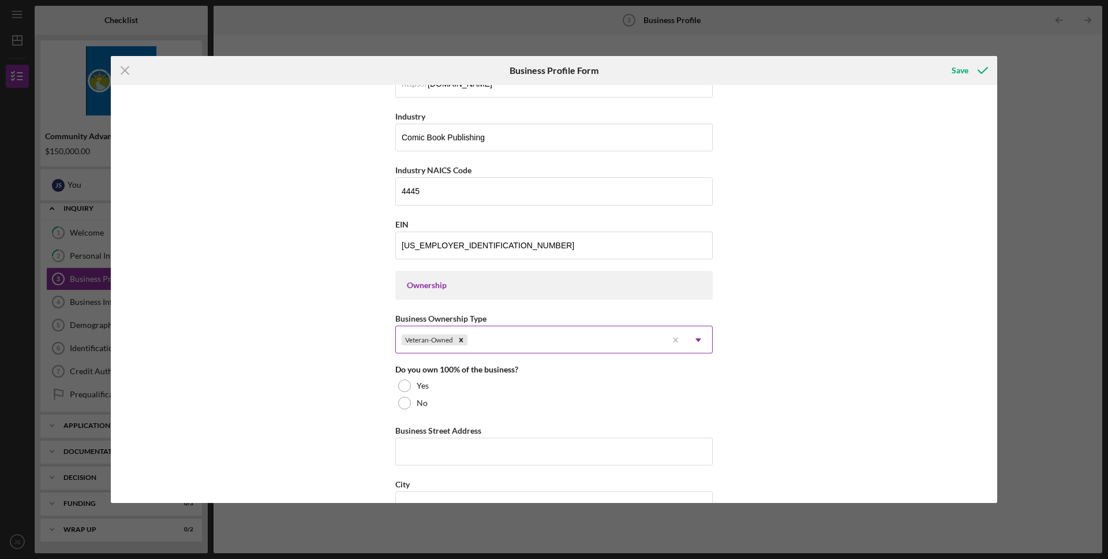
click at [620, 346] on div "Veteran-Owned" at bounding box center [531, 340] width 271 height 27
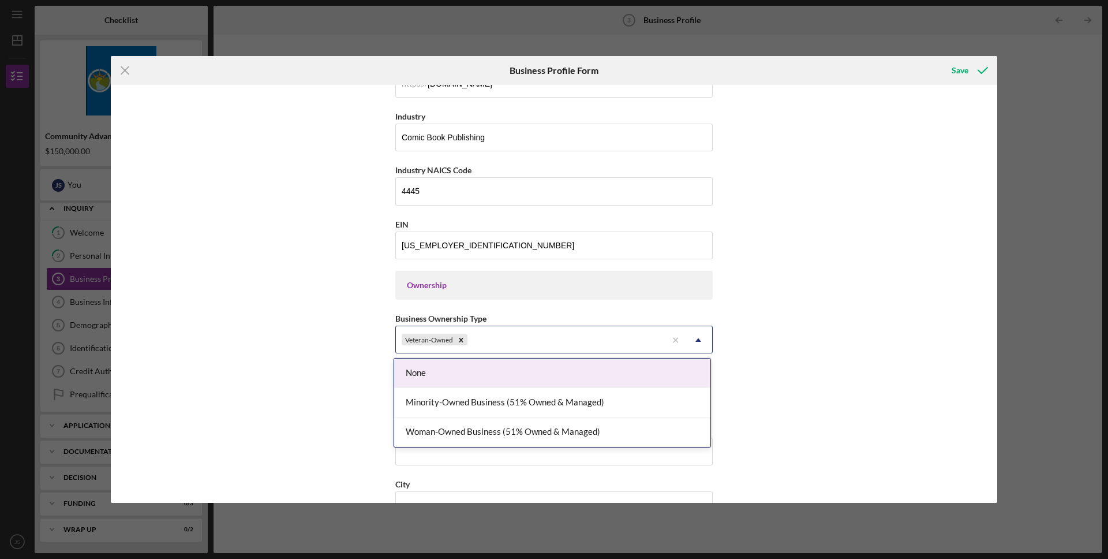
click at [225, 386] on div "Business Name Iron Age Productions, LLC DBA Iron Age Comics Business Start Date…" at bounding box center [554, 294] width 887 height 418
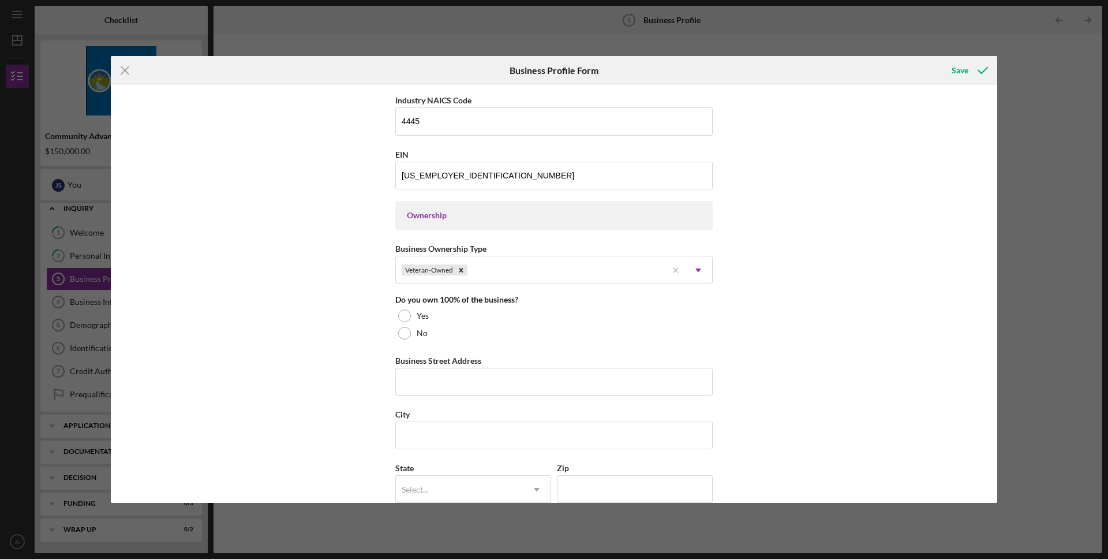
scroll to position [430, 0]
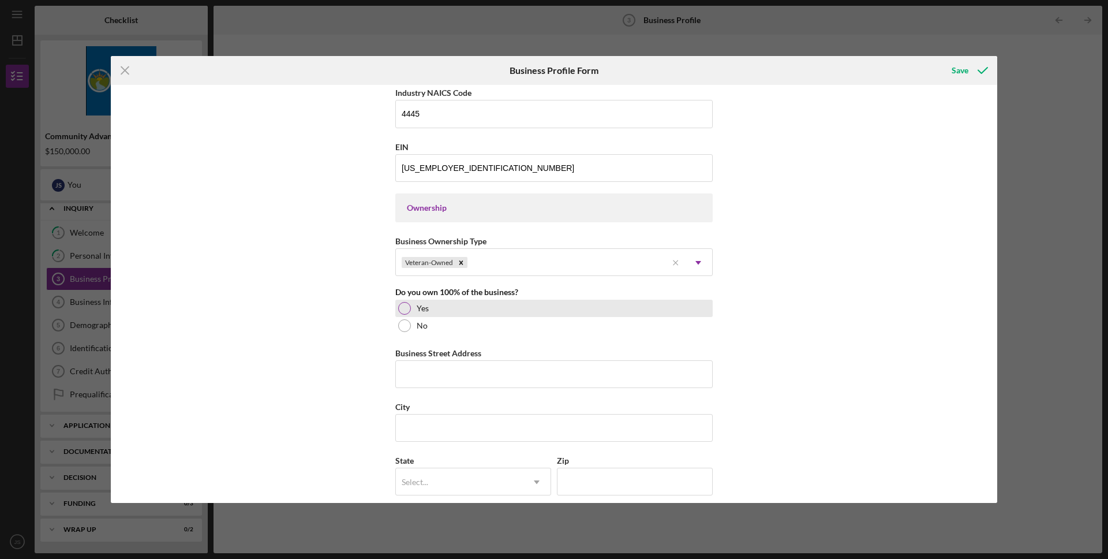
click at [398, 306] on div at bounding box center [404, 308] width 13 height 13
click at [463, 367] on input "Business Street Address" at bounding box center [553, 374] width 317 height 28
type input "[STREET_ADDRESS]"
type input "Cold Spring"
type input "NY"
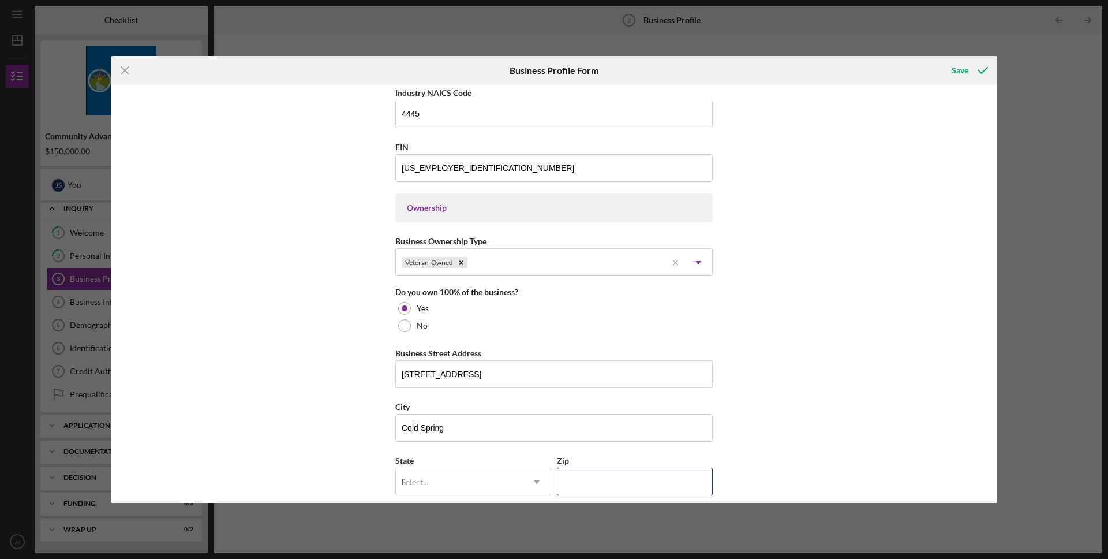
type input "10516"
type input "NY"
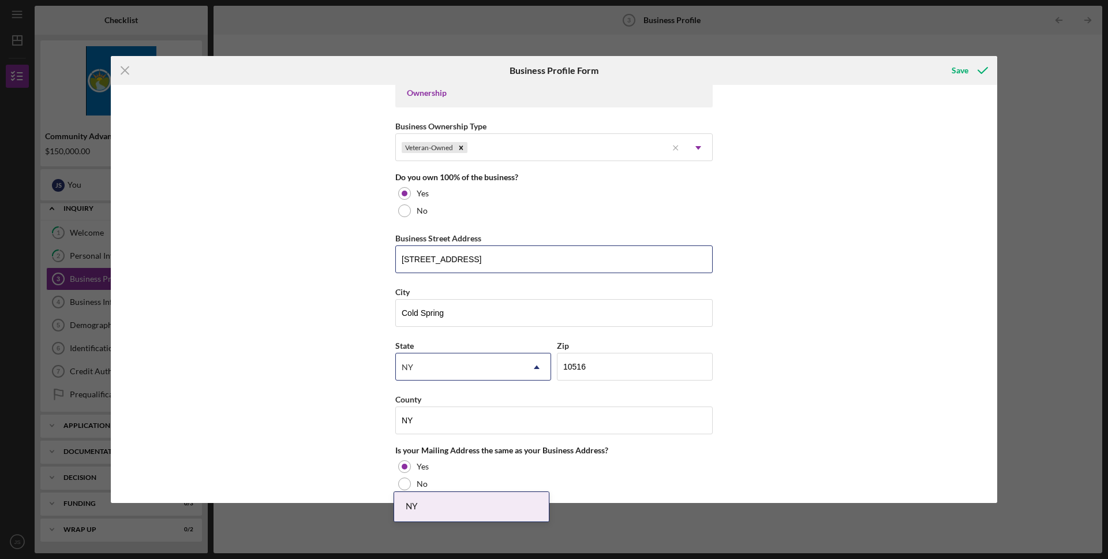
scroll to position [590, 0]
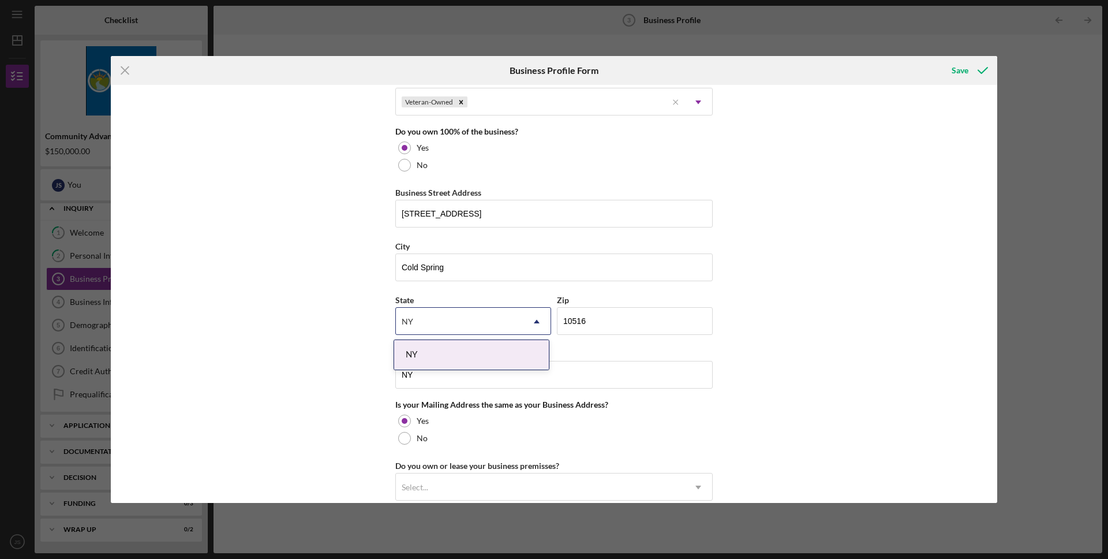
click at [321, 416] on div "Business Name Iron Age Productions, LLC DBA Iron Age Comics Business Start Date…" at bounding box center [554, 294] width 887 height 418
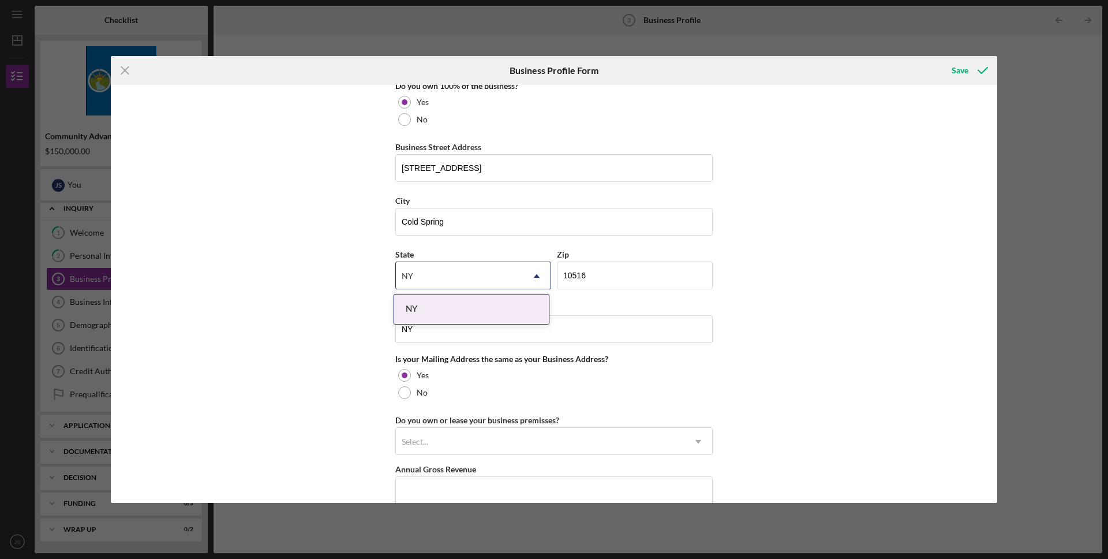
scroll to position [688, 0]
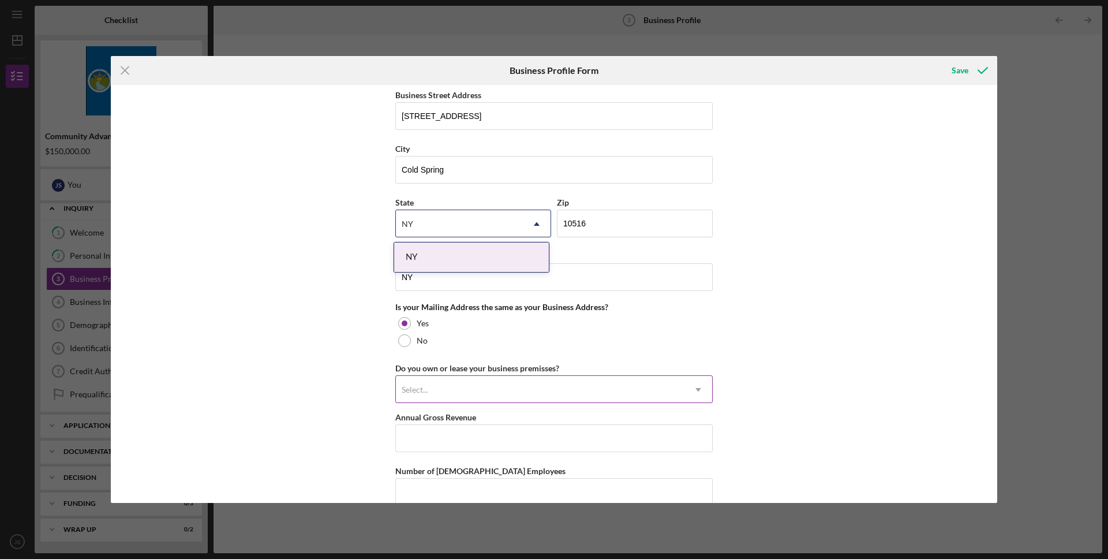
click at [420, 397] on div "Select..." at bounding box center [540, 389] width 289 height 27
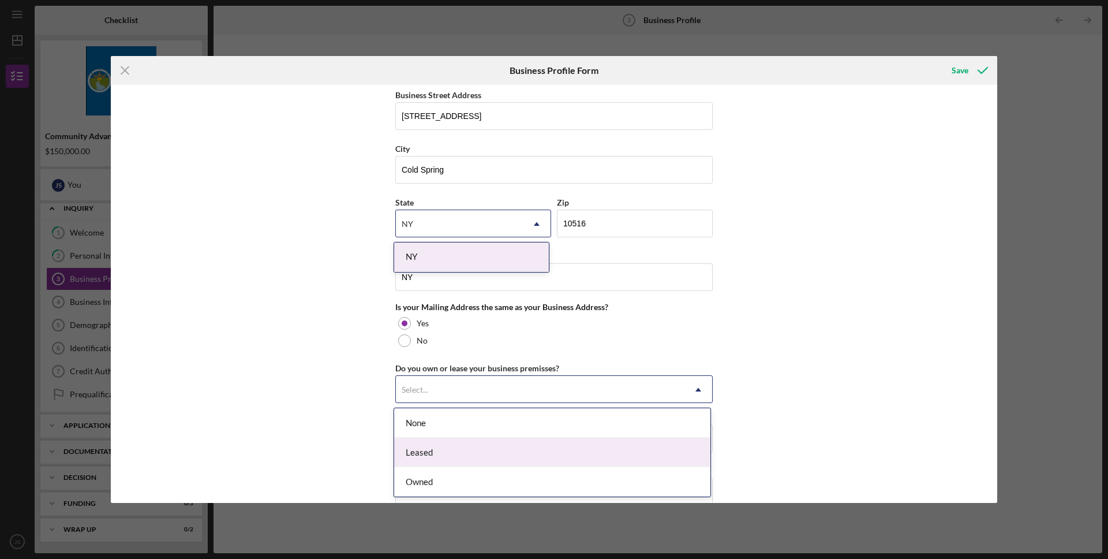
click at [431, 456] on div "Leased" at bounding box center [552, 452] width 316 height 29
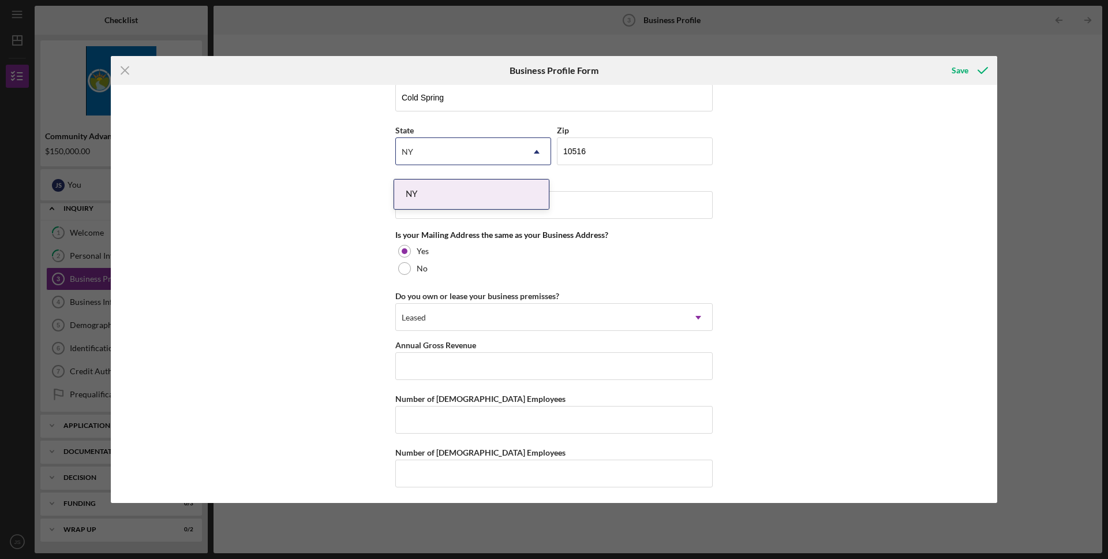
scroll to position [762, 0]
click at [338, 398] on div "Business Name Iron Age Productions, LLC DBA Iron Age Comics Business Start Date…" at bounding box center [554, 294] width 887 height 418
click at [420, 371] on input "Annual Gross Revenue" at bounding box center [553, 364] width 317 height 28
click at [349, 373] on div "Business Name Iron Age Productions, LLC DBA Iron Age Comics Business Start Date…" at bounding box center [554, 294] width 887 height 418
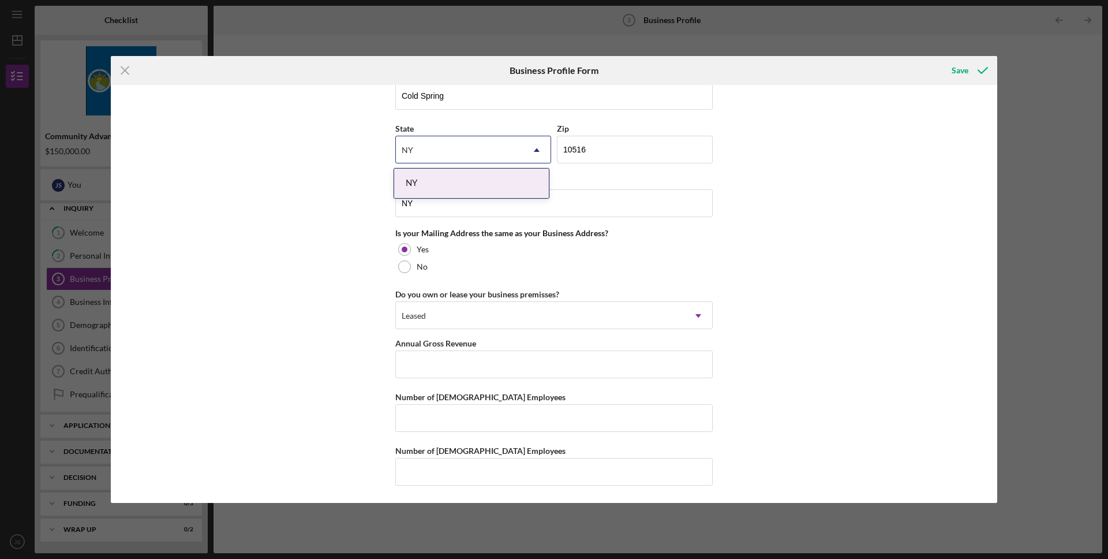
click at [748, 241] on div "Business Name Iron Age Productions, LLC DBA Iron Age Comics Business Start Date…" at bounding box center [554, 294] width 887 height 418
click at [588, 376] on input "Annual Gross Revenue" at bounding box center [553, 364] width 317 height 28
type input "$90,000"
click at [455, 428] on input "Number of [DEMOGRAPHIC_DATA] Employees" at bounding box center [553, 418] width 317 height 28
click at [442, 420] on input "Number of [DEMOGRAPHIC_DATA] Employees" at bounding box center [553, 418] width 317 height 28
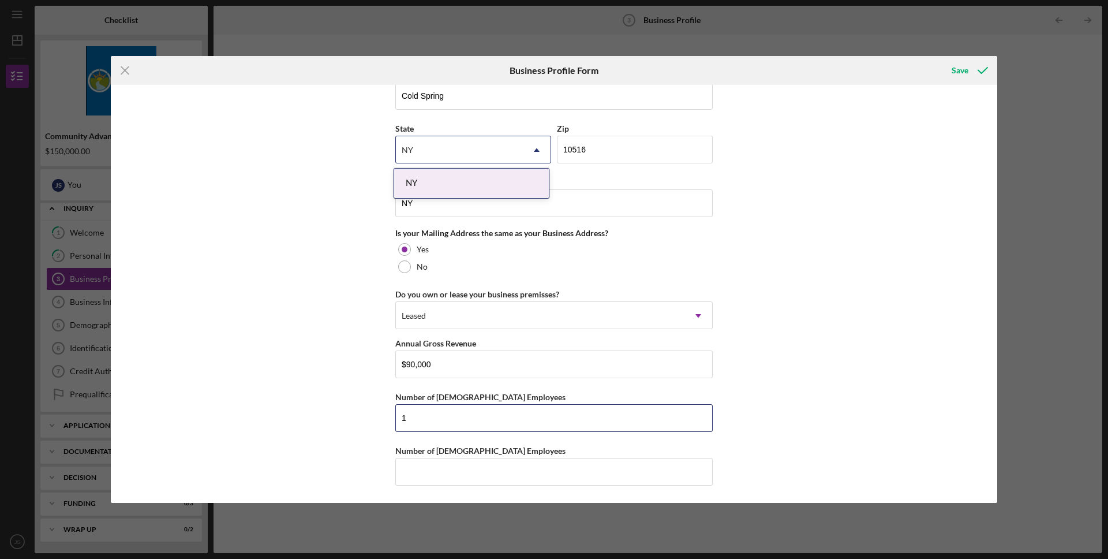
type input "1"
click at [340, 420] on div "Business Name Iron Age Productions, LLC DBA Iron Age Comics Business Start Date…" at bounding box center [554, 294] width 887 height 418
click at [488, 477] on input "Number of [DEMOGRAPHIC_DATA] Employees" at bounding box center [553, 472] width 317 height 28
type input "1"
click at [966, 79] on div "Save" at bounding box center [960, 70] width 17 height 23
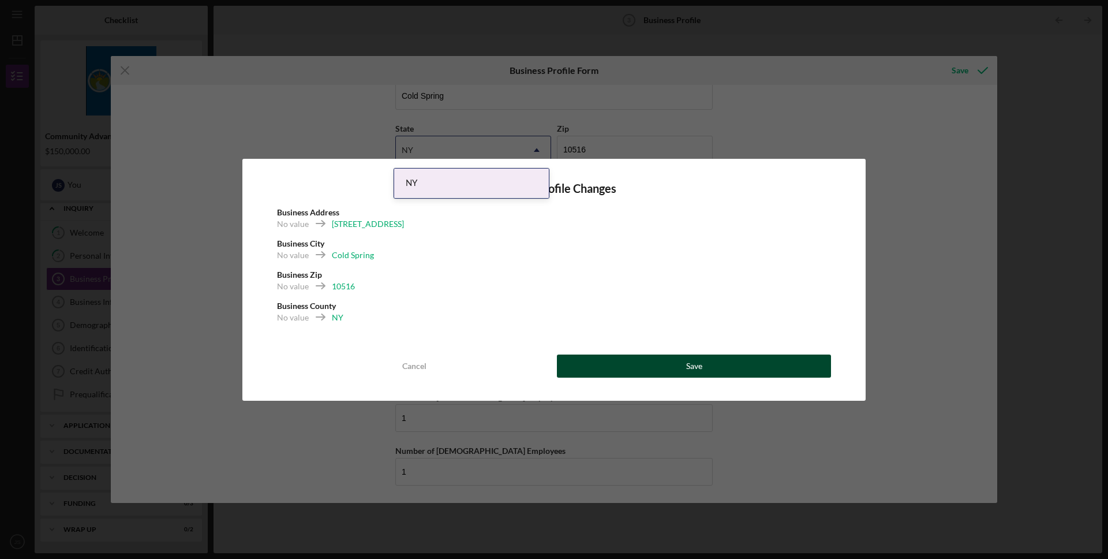
click at [603, 375] on button "Save" at bounding box center [694, 365] width 274 height 23
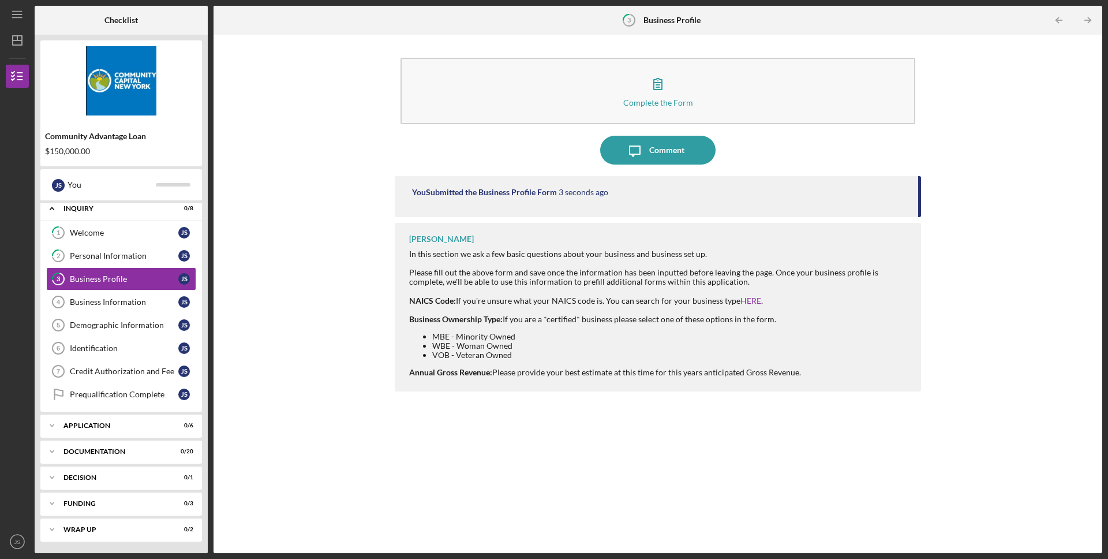
click at [1079, 18] on icon "Icon/Table Pagination Arrow" at bounding box center [1088, 21] width 26 height 26
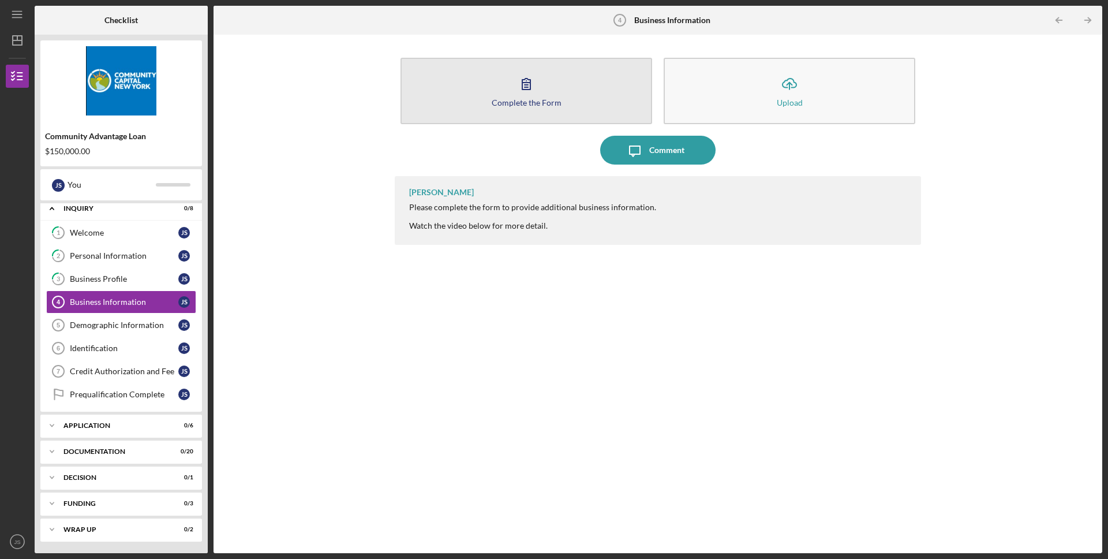
click at [565, 92] on button "Complete the Form Form" at bounding box center [527, 91] width 252 height 66
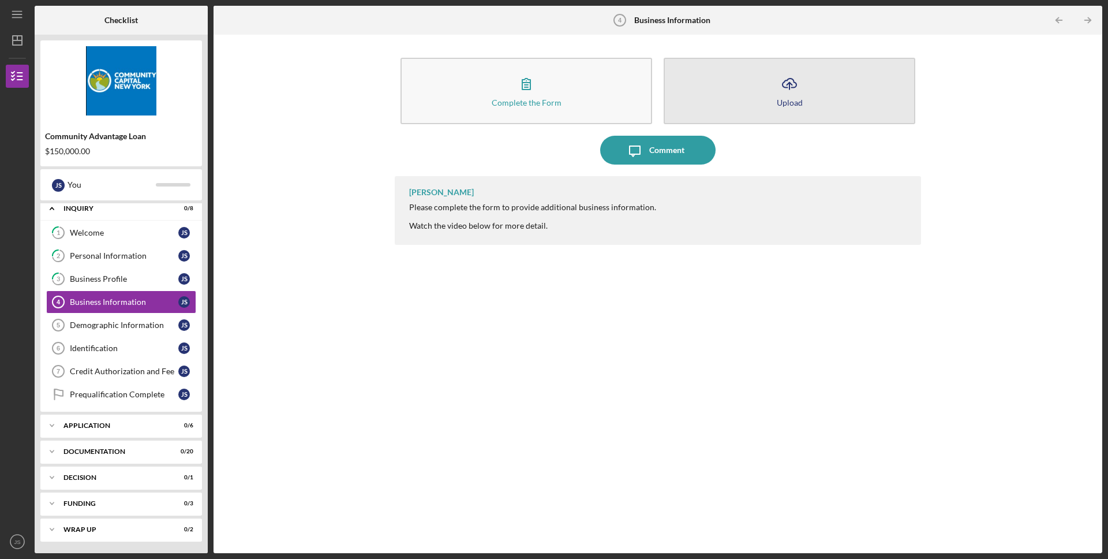
click at [790, 103] on div "Upload" at bounding box center [790, 102] width 26 height 9
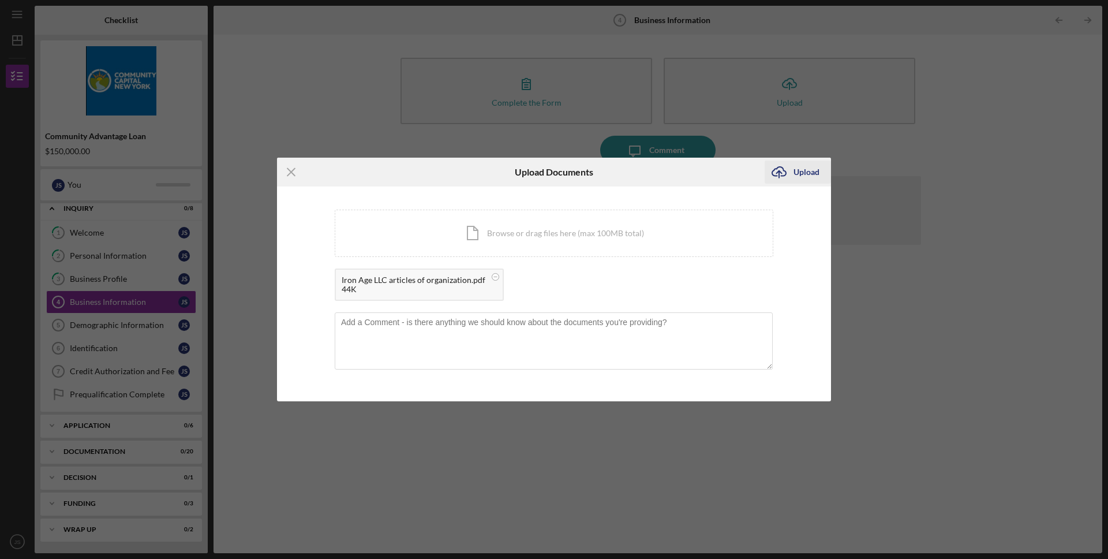
click at [806, 173] on div "Upload" at bounding box center [807, 171] width 26 height 23
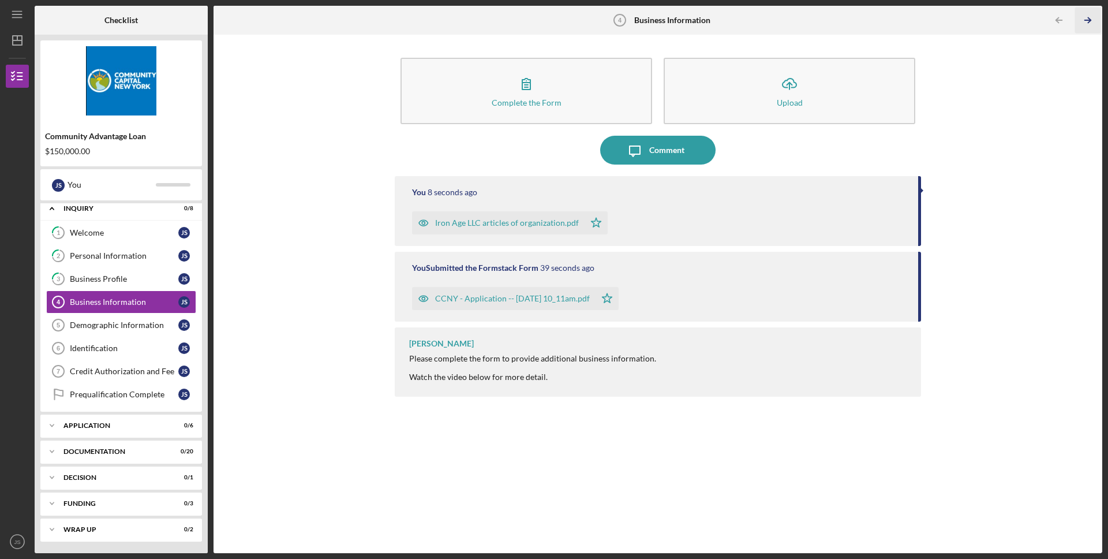
click at [1087, 18] on icon "Icon/Table Pagination Arrow" at bounding box center [1088, 21] width 26 height 26
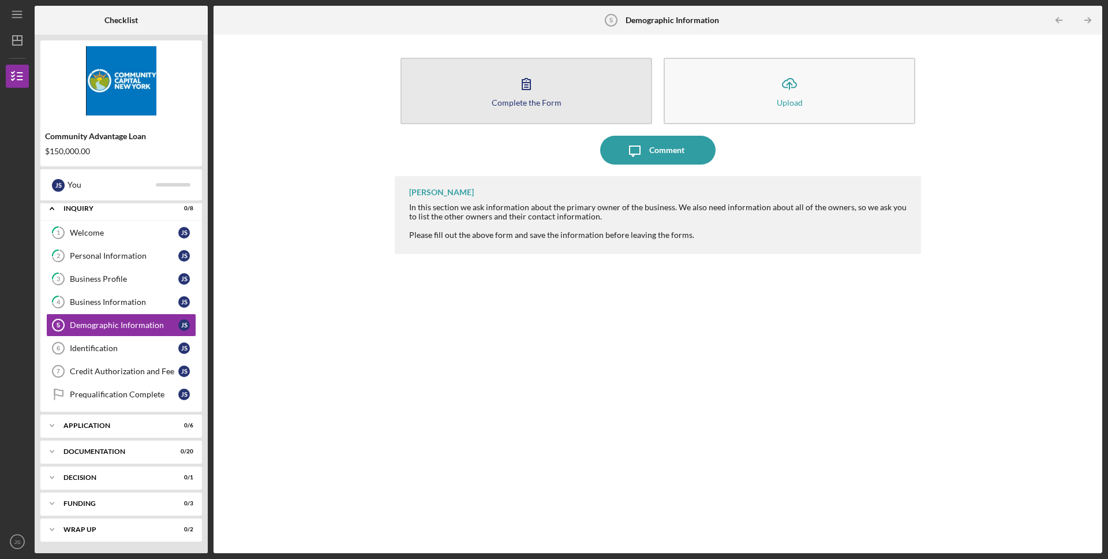
click at [530, 88] on icon "button" at bounding box center [526, 83] width 29 height 29
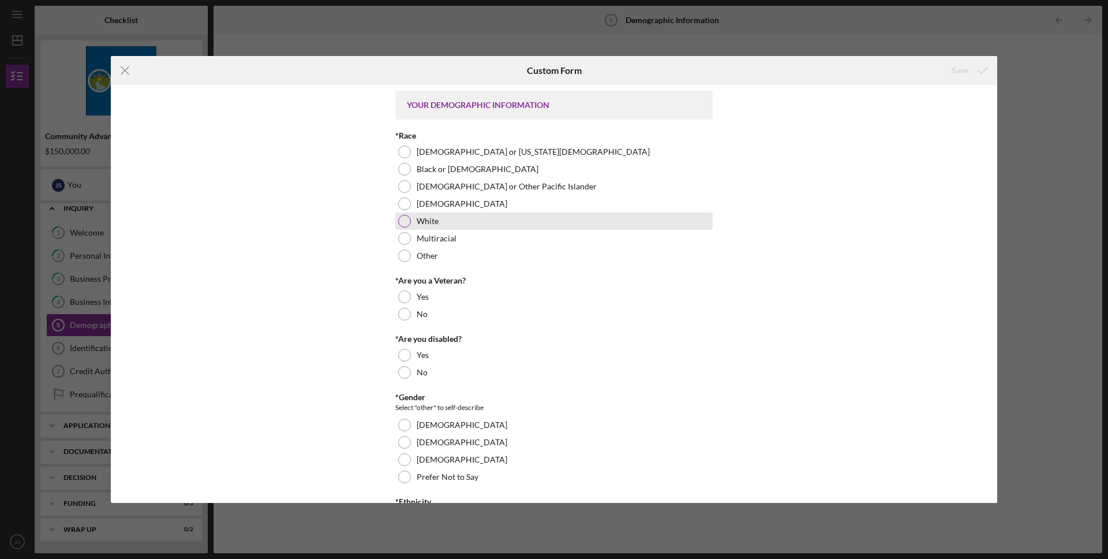
click at [398, 223] on div at bounding box center [404, 221] width 13 height 13
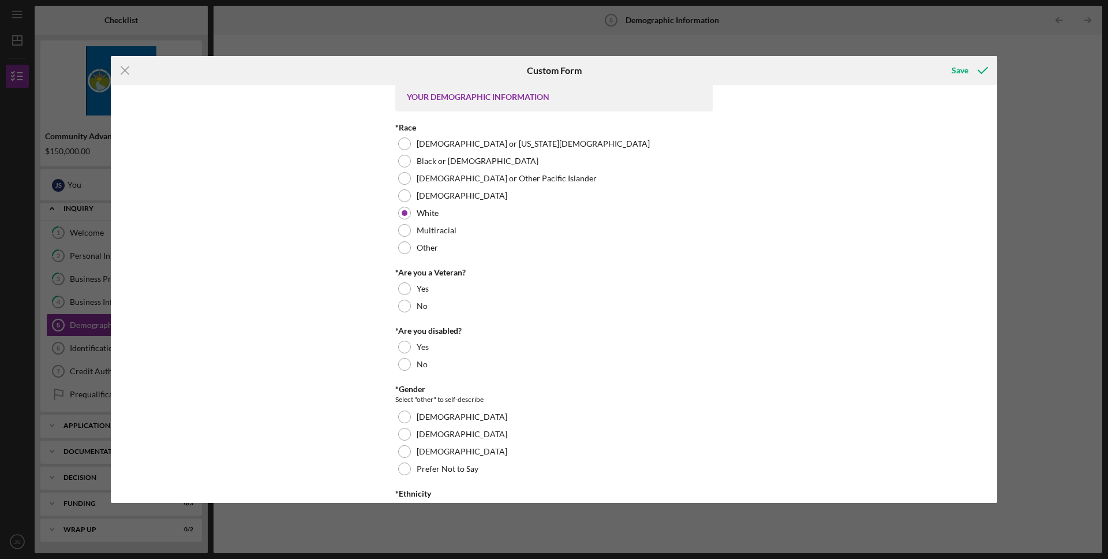
scroll to position [12, 0]
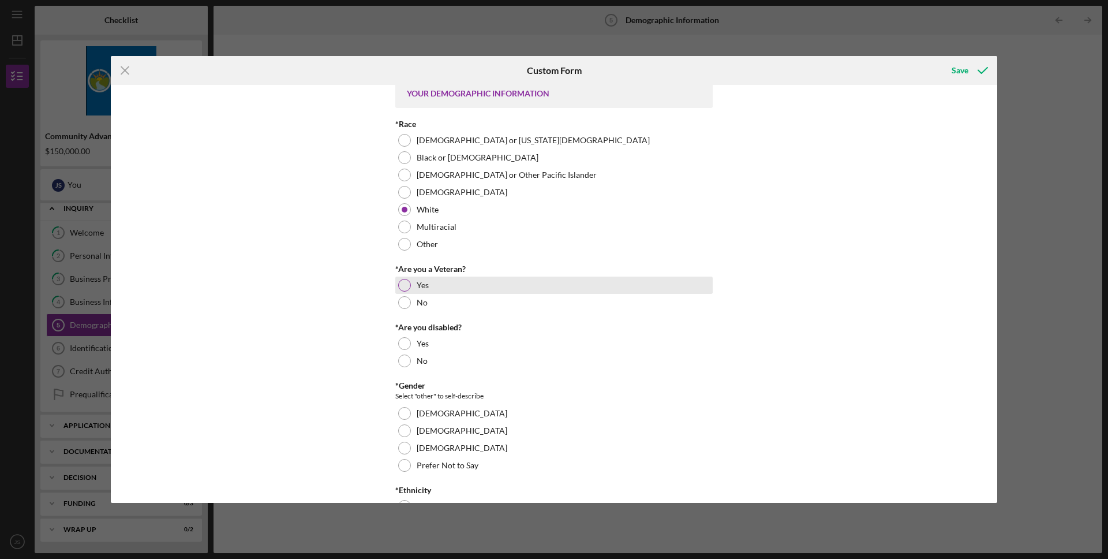
click at [397, 291] on div "Yes" at bounding box center [553, 284] width 317 height 17
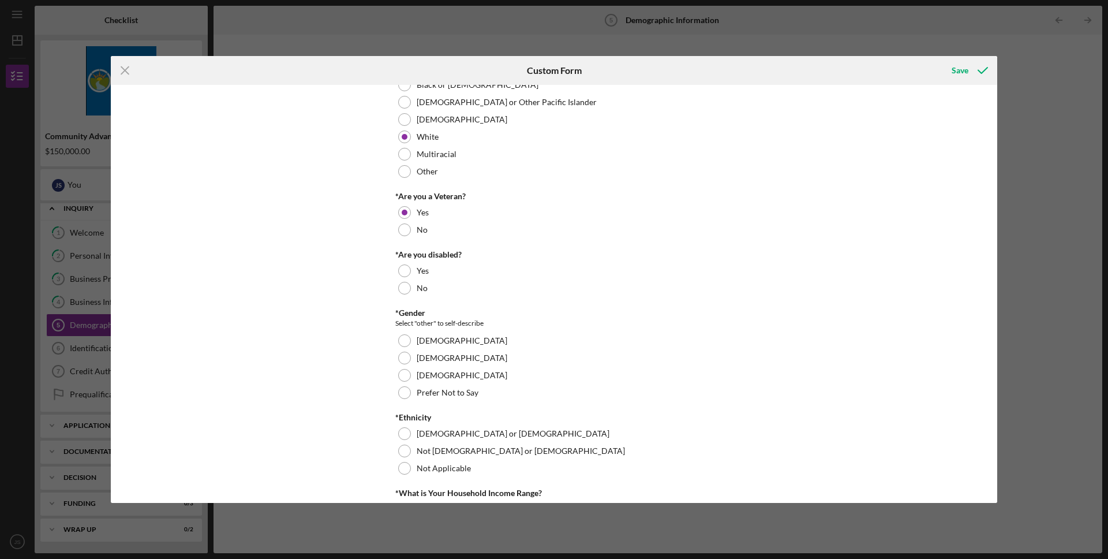
scroll to position [92, 0]
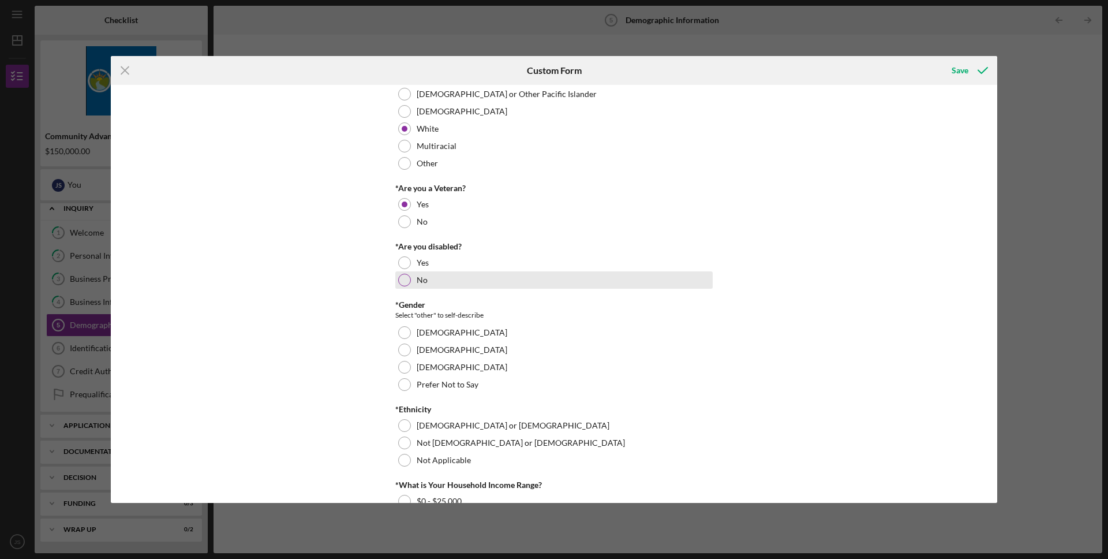
click at [398, 281] on div at bounding box center [404, 280] width 13 height 13
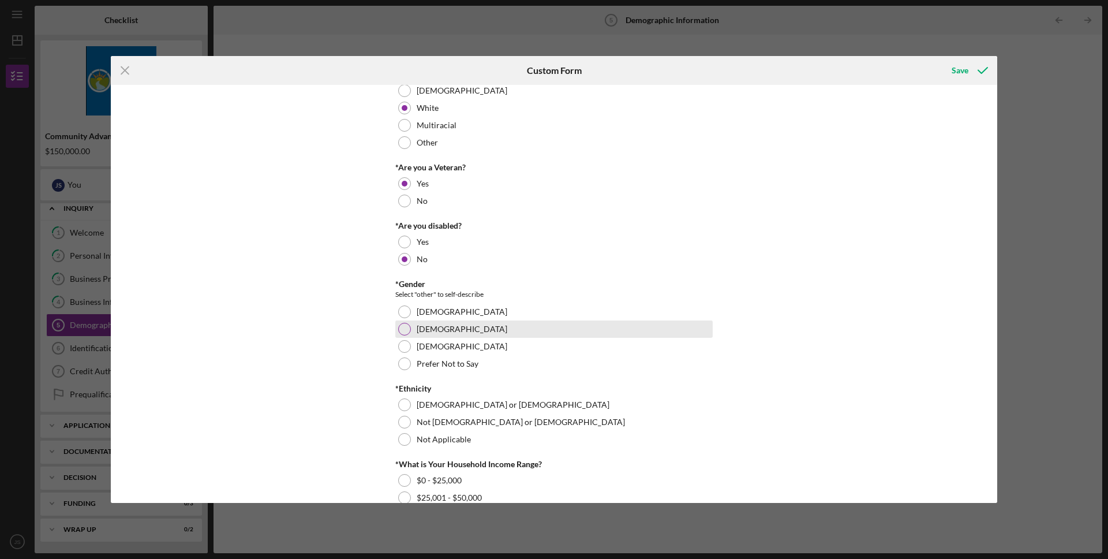
click at [402, 331] on div at bounding box center [404, 329] width 13 height 13
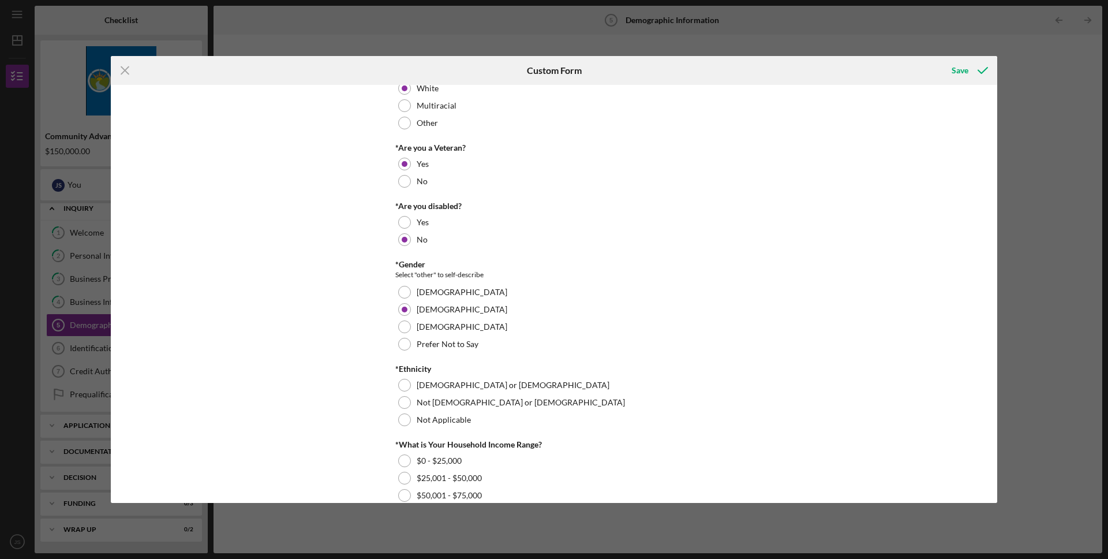
scroll to position [313, 0]
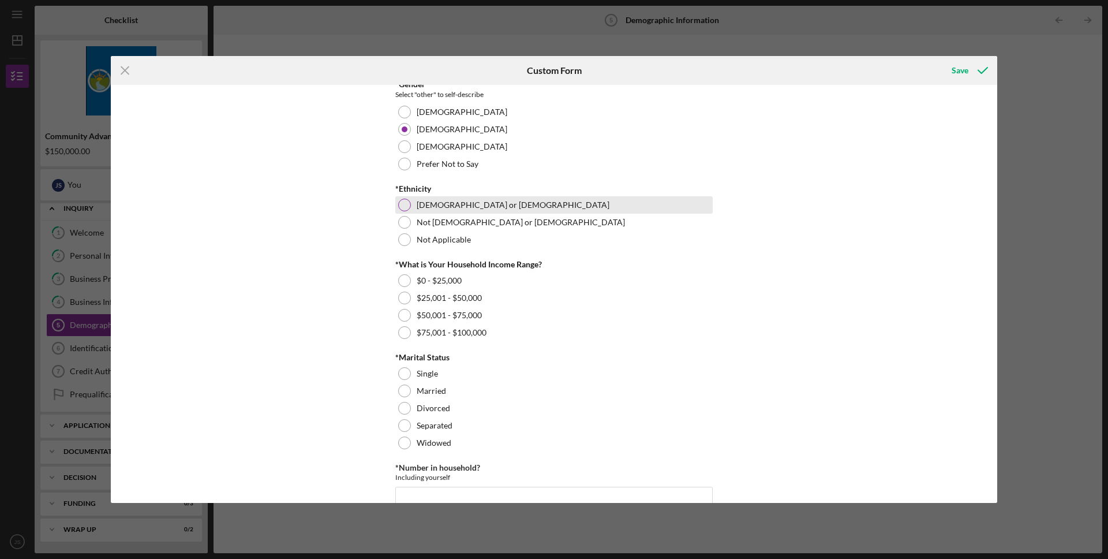
click at [402, 196] on div "[DEMOGRAPHIC_DATA] or [DEMOGRAPHIC_DATA]" at bounding box center [553, 204] width 317 height 17
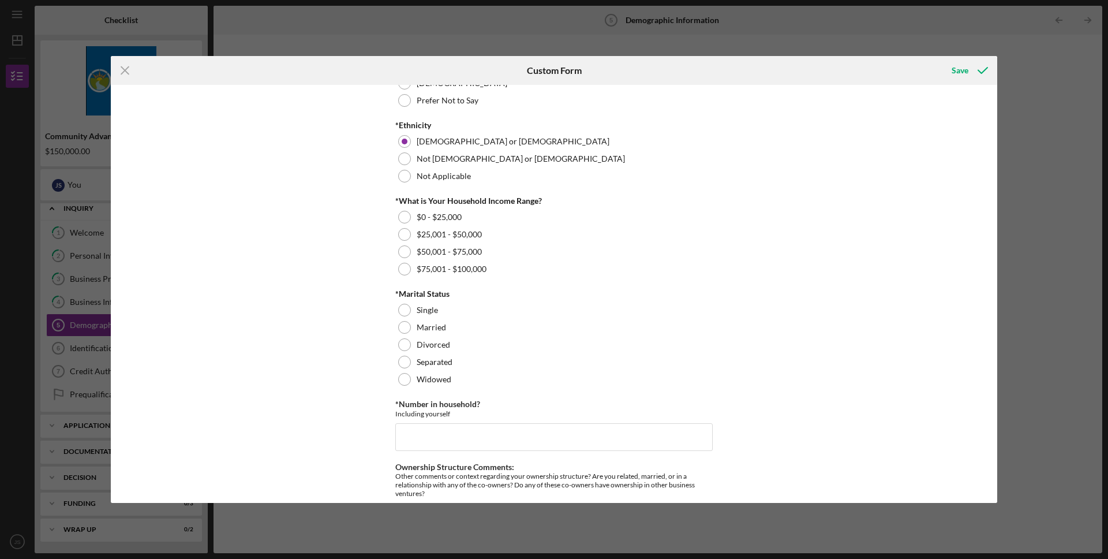
scroll to position [383, 0]
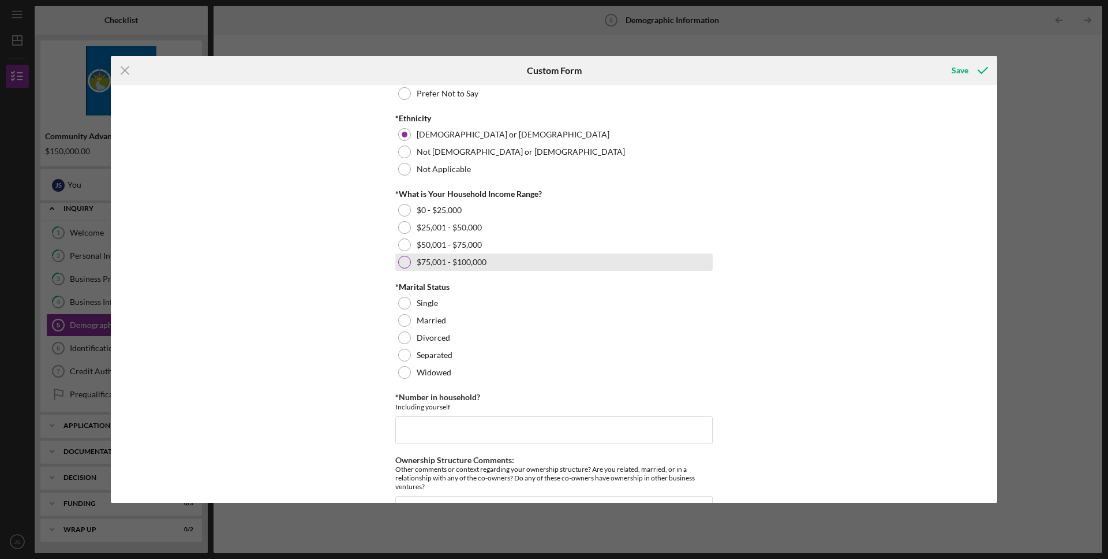
click at [401, 262] on div at bounding box center [404, 262] width 13 height 13
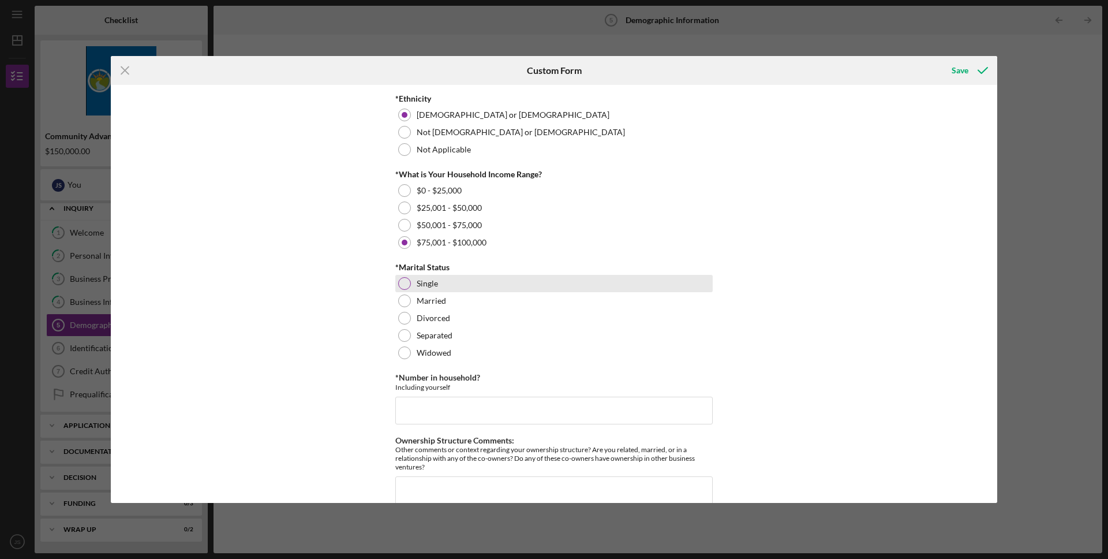
click at [412, 282] on div "Single" at bounding box center [553, 283] width 317 height 17
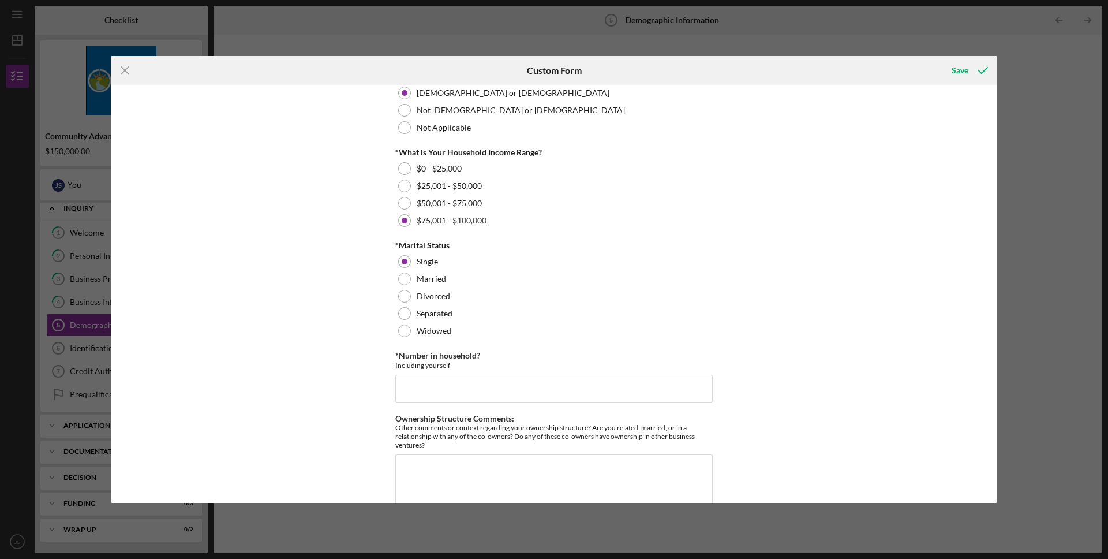
scroll to position [451, 0]
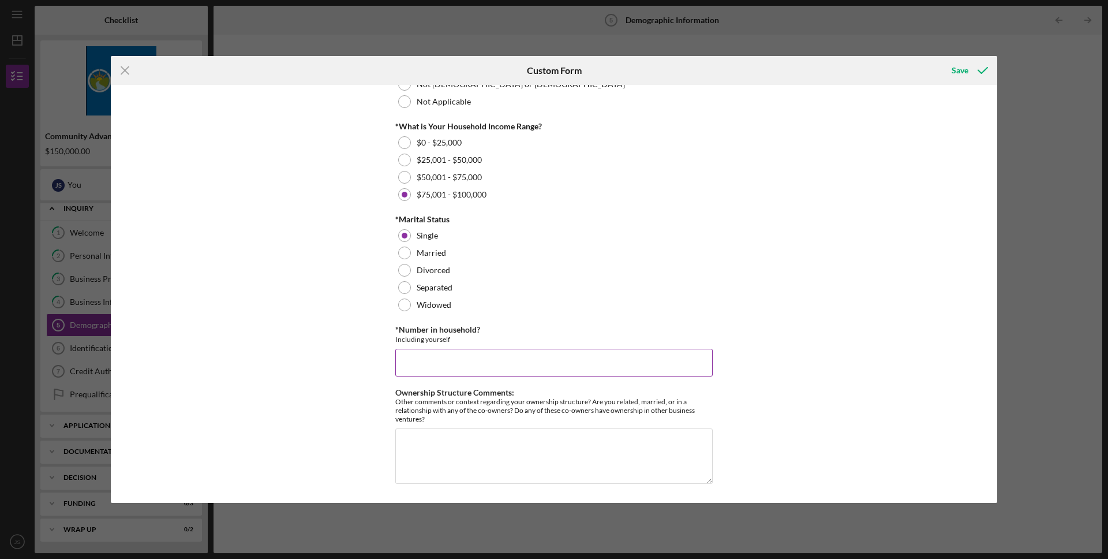
click at [466, 349] on input "*Number in household?" at bounding box center [553, 363] width 317 height 28
type input "2"
click at [509, 446] on textarea "Ownership Structure Comments:" at bounding box center [553, 455] width 317 height 55
type textarea "Sole proprietor"
click at [971, 76] on icon "submit" at bounding box center [983, 70] width 29 height 29
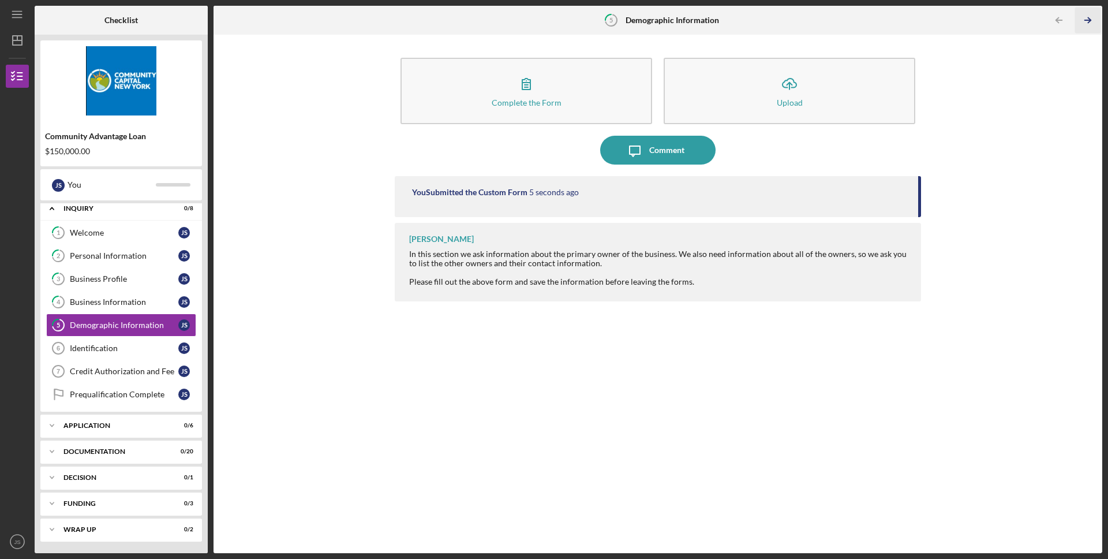
click at [1094, 18] on icon "Icon/Table Pagination Arrow" at bounding box center [1088, 21] width 26 height 26
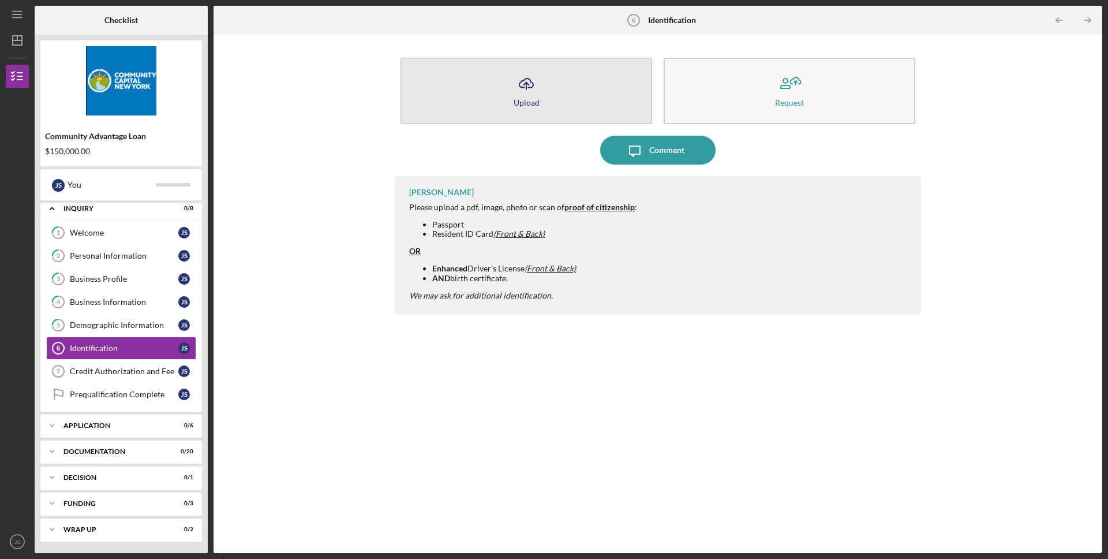
click at [541, 69] on button "Icon/Upload Upload" at bounding box center [527, 91] width 252 height 66
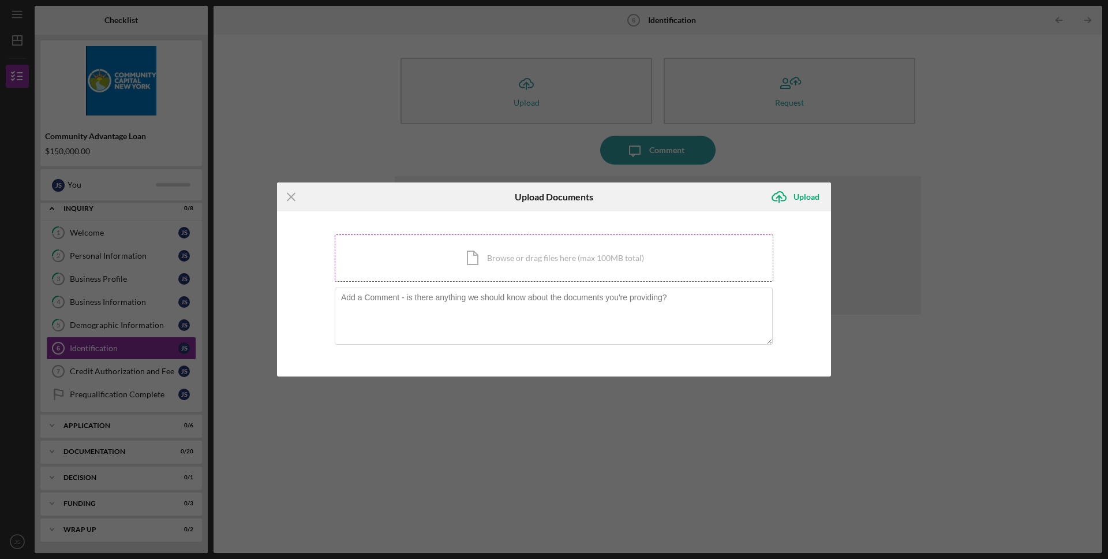
click at [534, 266] on div "Icon/Document Browse or drag files here (max 100MB total) Tap to choose files o…" at bounding box center [554, 257] width 439 height 47
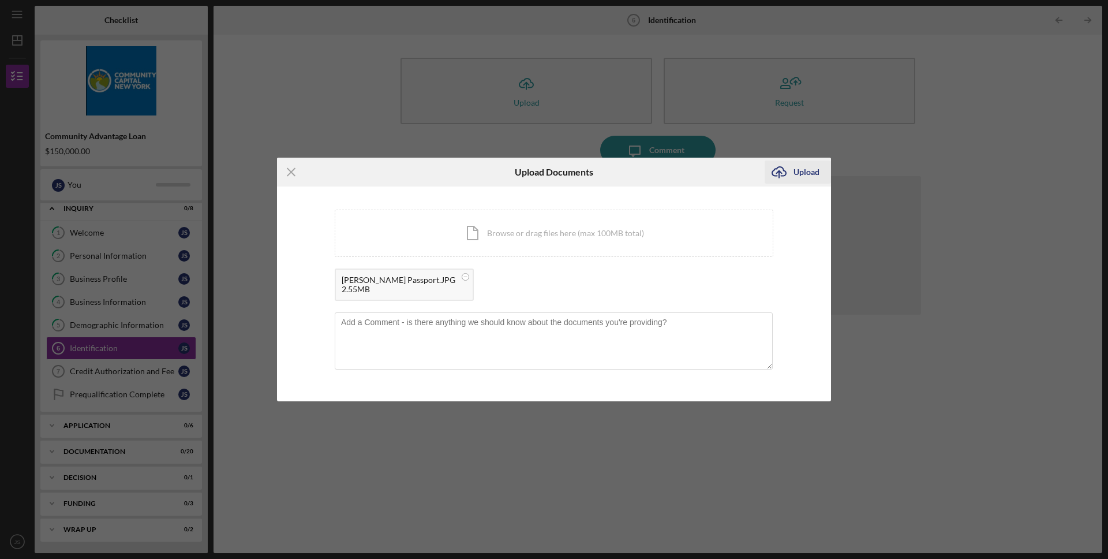
click at [805, 175] on div "Upload" at bounding box center [807, 171] width 26 height 23
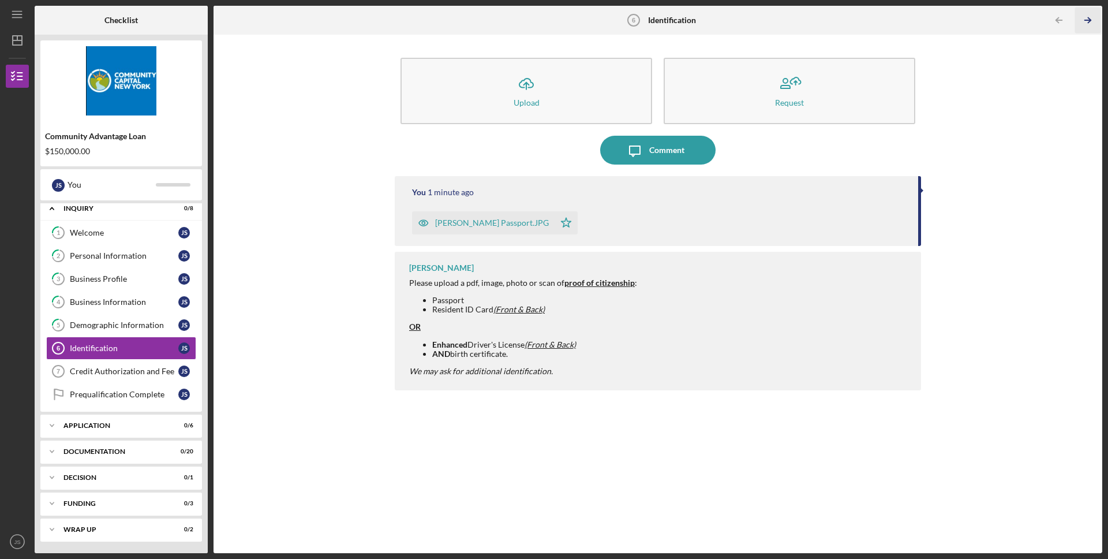
click at [1086, 21] on icon "Icon/Table Pagination Arrow" at bounding box center [1088, 21] width 26 height 26
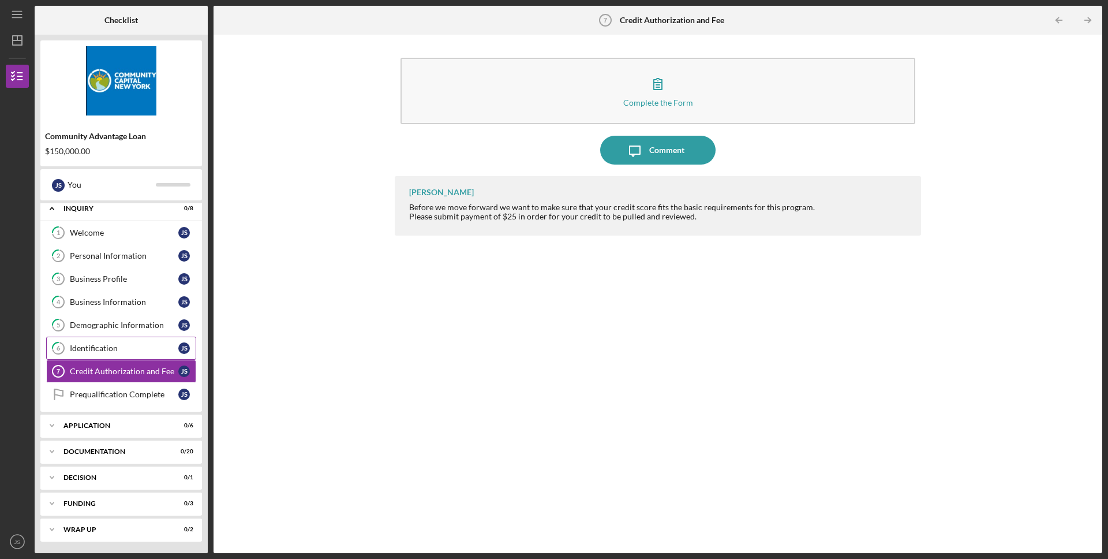
click at [126, 349] on div "Identification" at bounding box center [124, 347] width 109 height 9
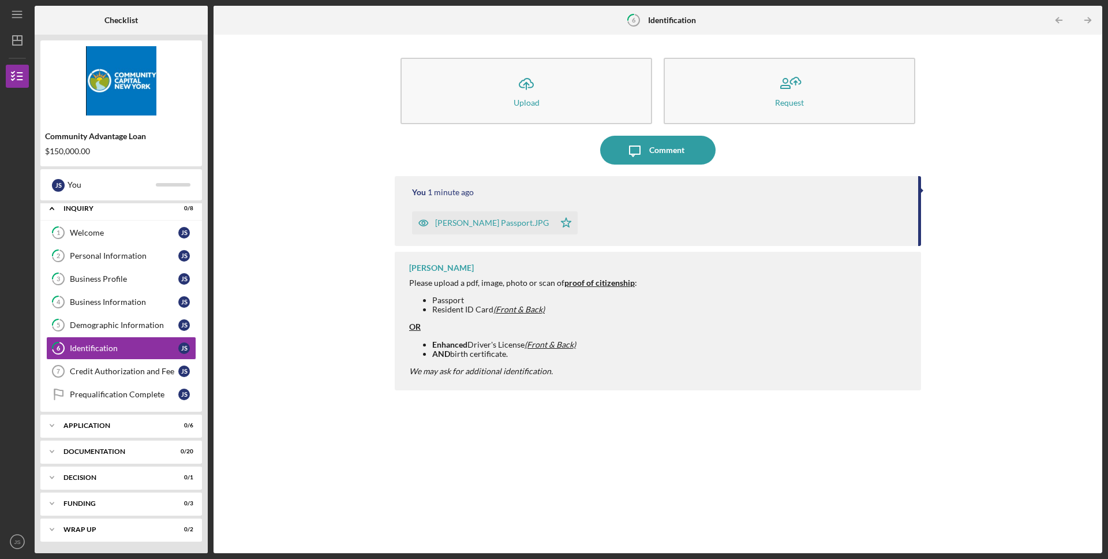
click at [921, 190] on div at bounding box center [922, 191] width 3 height 6
click at [567, 327] on div "OR" at bounding box center [523, 326] width 228 height 9
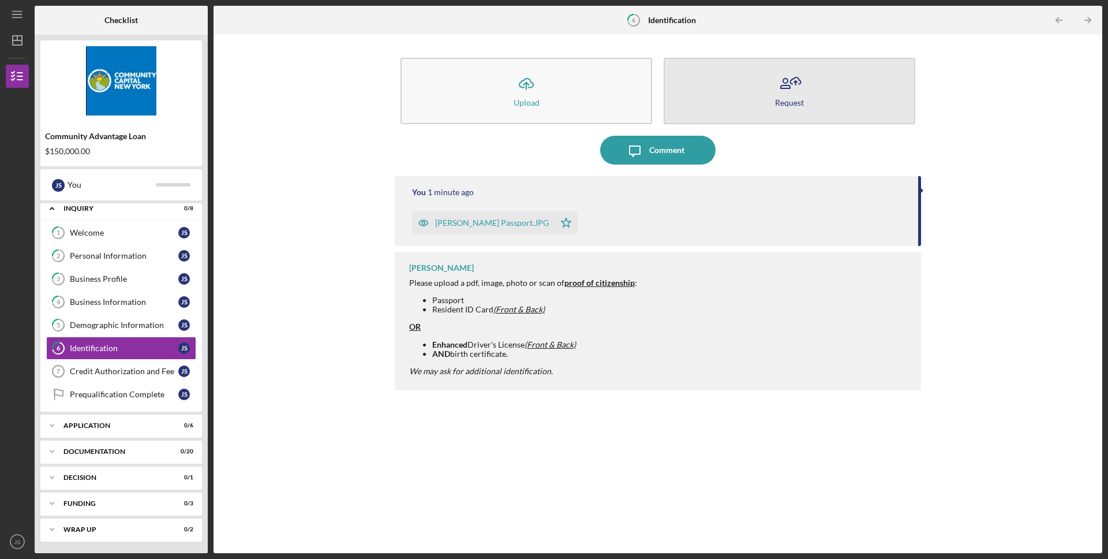
click at [794, 80] on icon "button" at bounding box center [789, 83] width 29 height 29
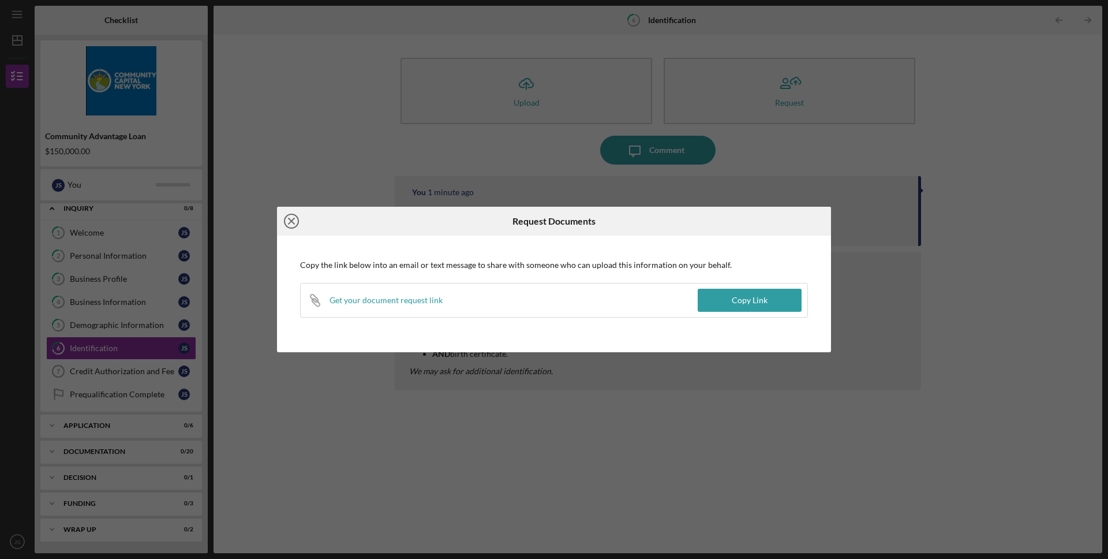
click at [289, 220] on icon "Icon/Close" at bounding box center [291, 221] width 29 height 29
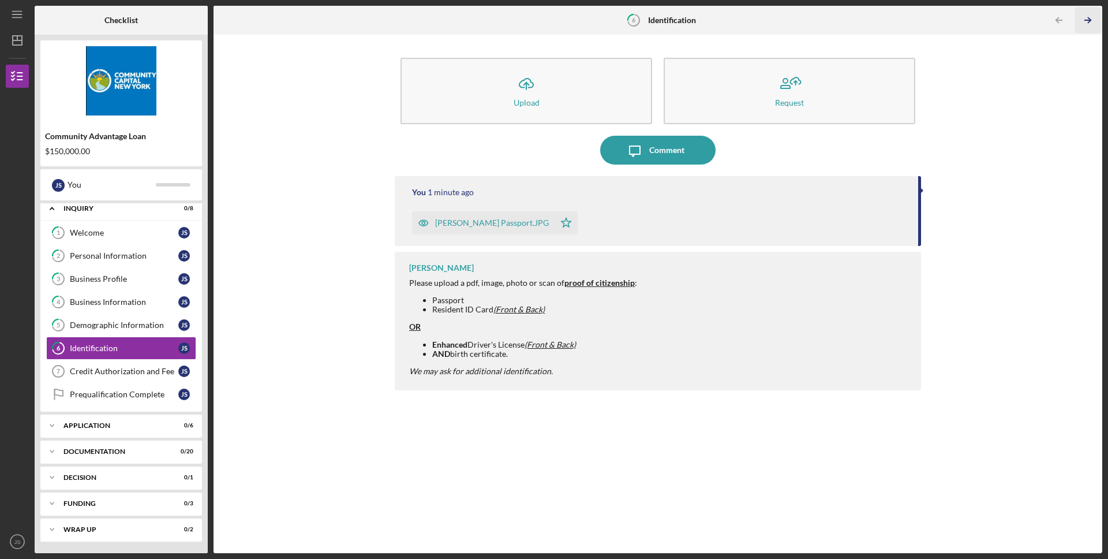
click at [1092, 21] on icon "Icon/Table Pagination Arrow" at bounding box center [1088, 21] width 26 height 26
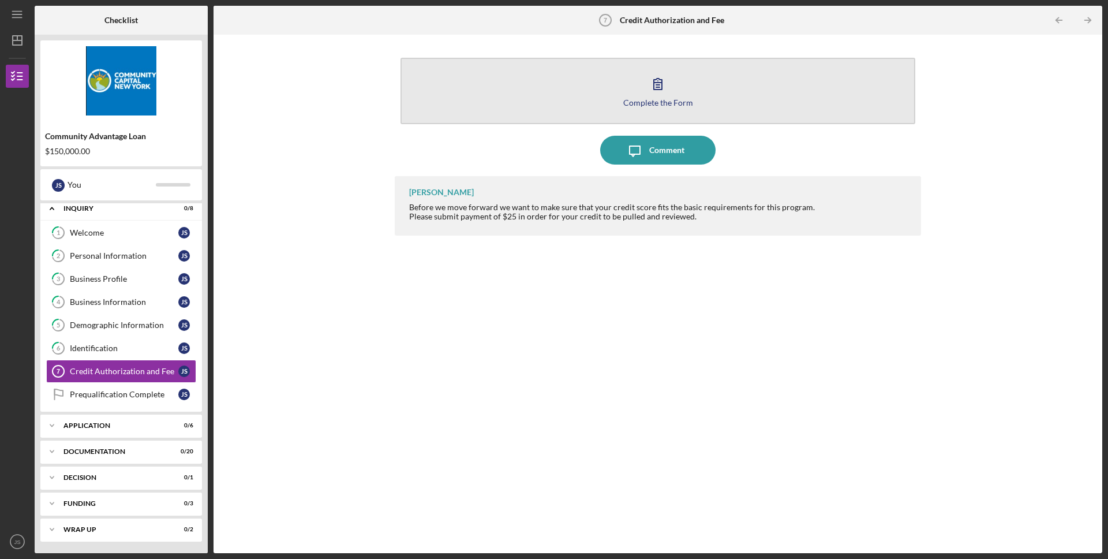
click at [654, 88] on icon "button" at bounding box center [658, 84] width 8 height 11
click at [650, 85] on icon "button" at bounding box center [658, 83] width 29 height 29
